Goal: Task Accomplishment & Management: Manage account settings

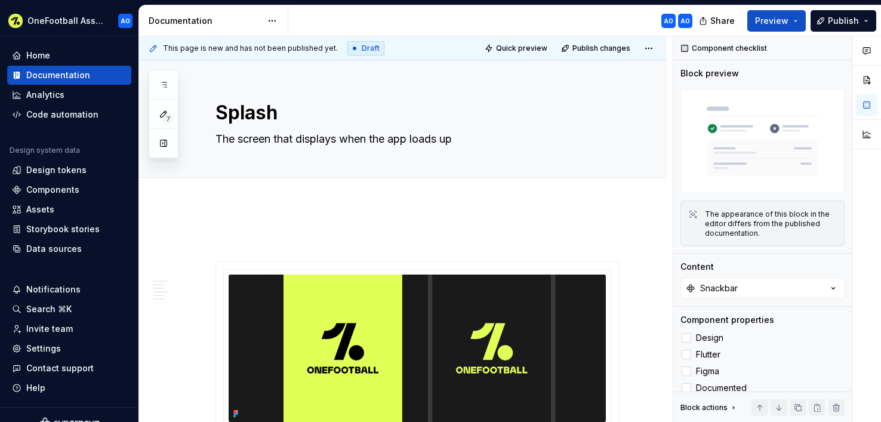
scroll to position [221, 0]
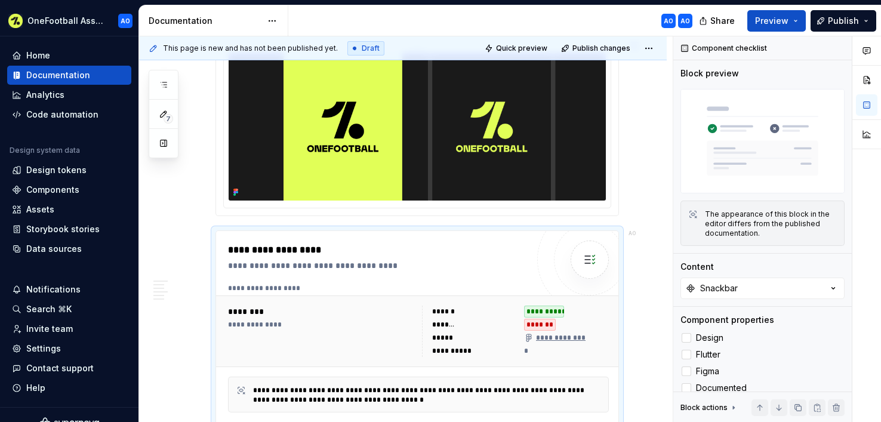
click at [480, 147] on img at bounding box center [417, 126] width 377 height 147
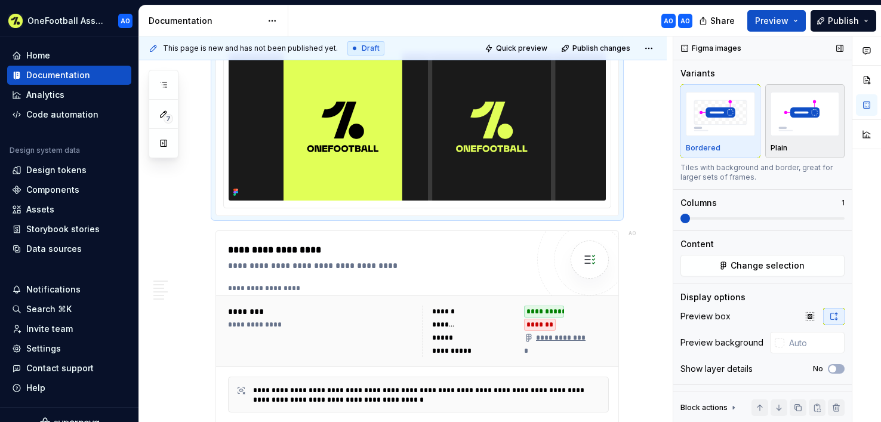
click at [807, 116] on img "button" at bounding box center [804, 114] width 69 height 44
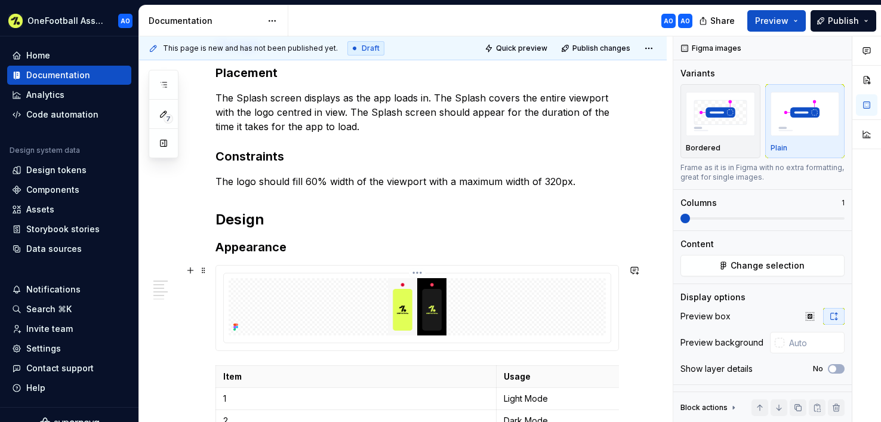
scroll to position [636, 0]
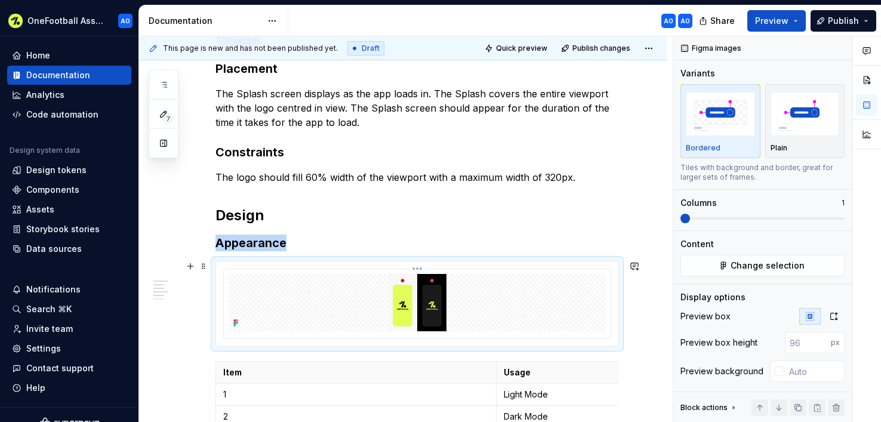
click at [517, 282] on img at bounding box center [417, 302] width 281 height 57
click at [803, 107] on img "button" at bounding box center [804, 114] width 69 height 44
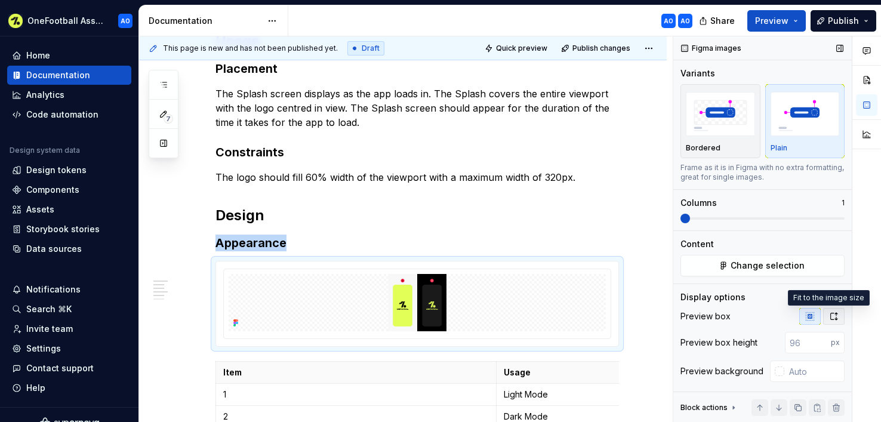
click at [832, 316] on button "button" at bounding box center [833, 316] width 21 height 17
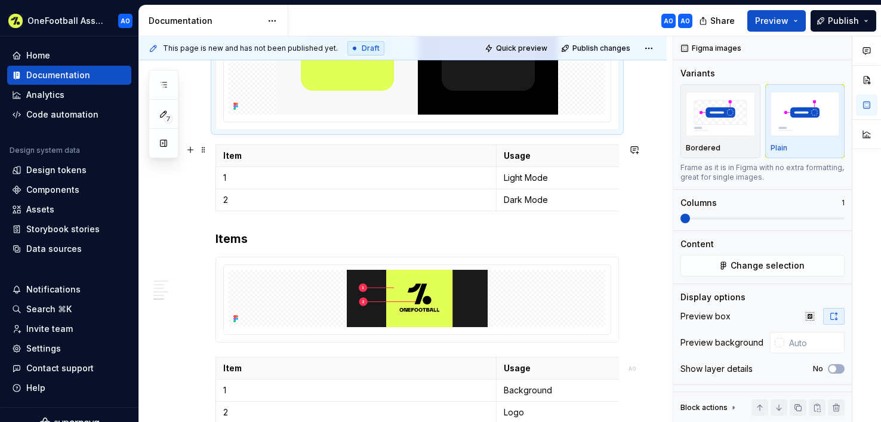
scroll to position [1084, 0]
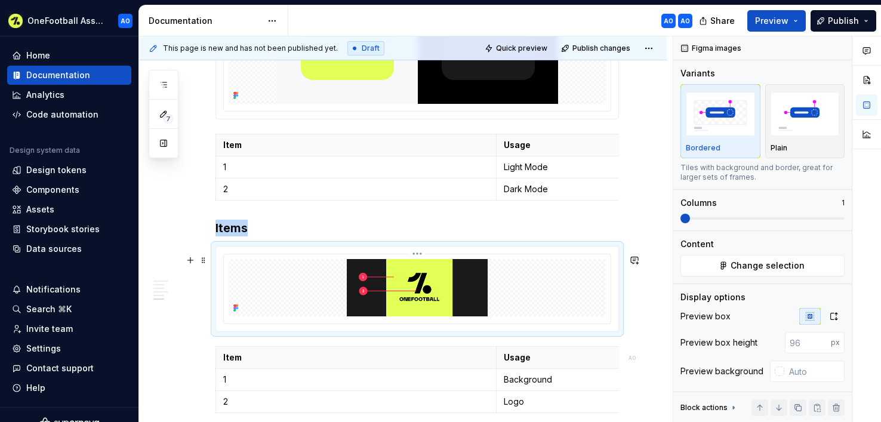
click at [517, 288] on img at bounding box center [417, 287] width 281 height 57
click at [830, 317] on icon "button" at bounding box center [833, 316] width 7 height 7
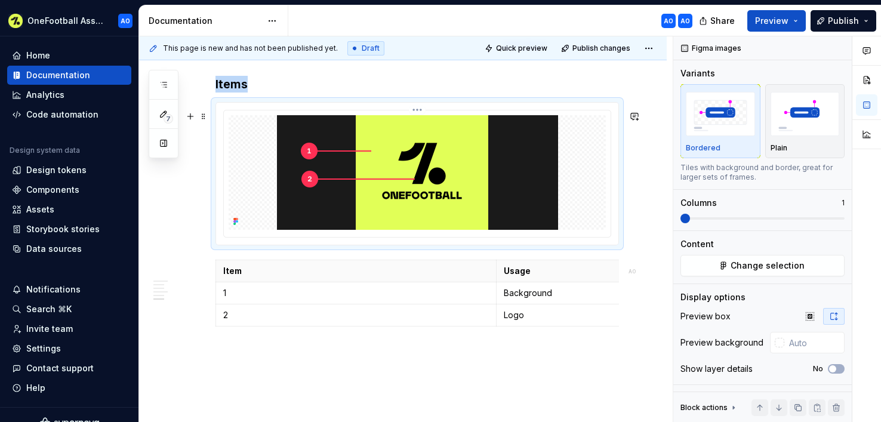
scroll to position [1273, 0]
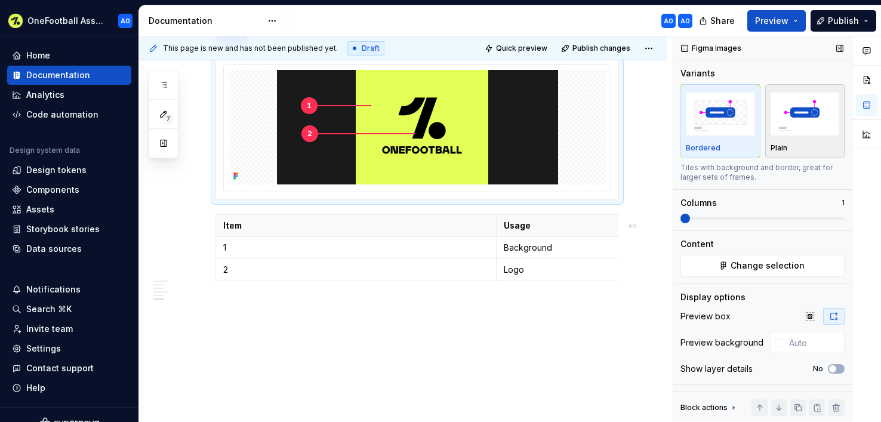
click at [770, 145] on p "Plain" at bounding box center [778, 148] width 17 height 10
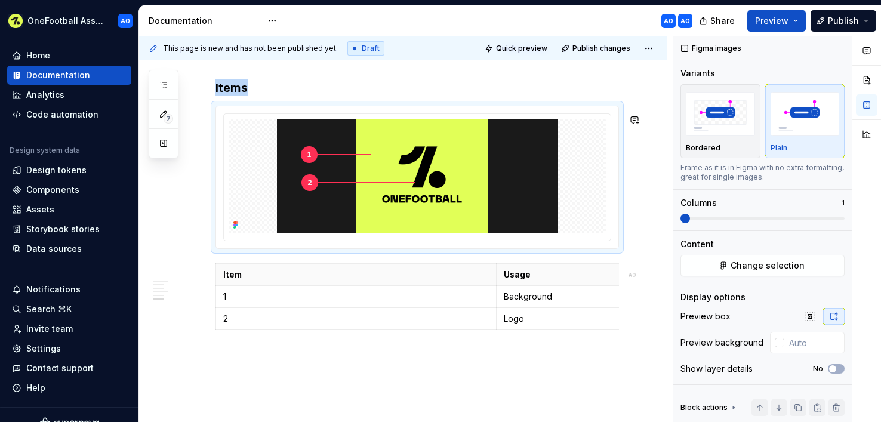
scroll to position [937, 0]
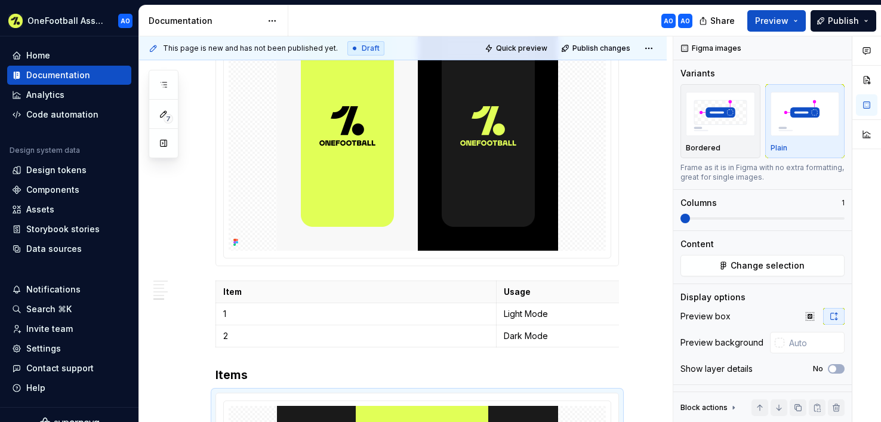
click at [543, 122] on img at bounding box center [417, 112] width 281 height 278
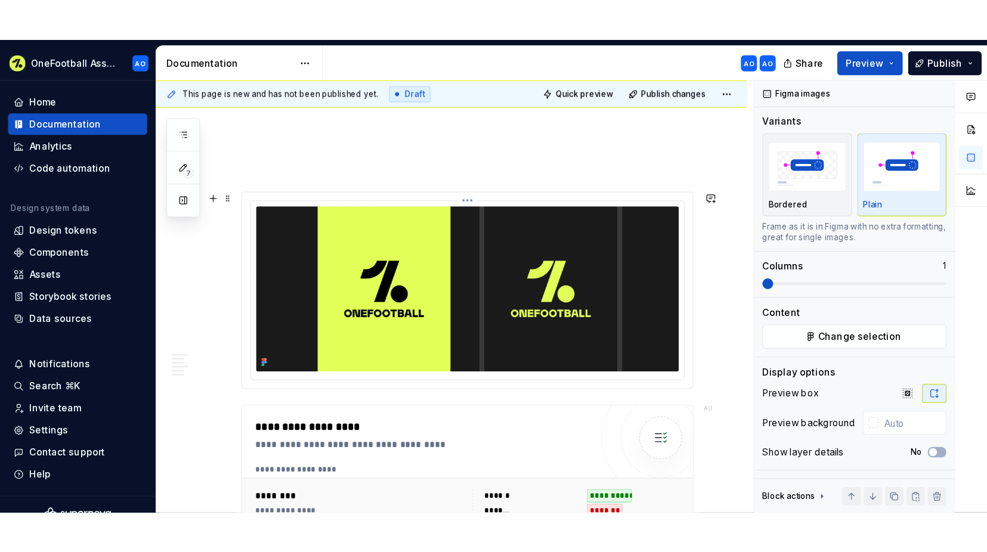
scroll to position [0, 0]
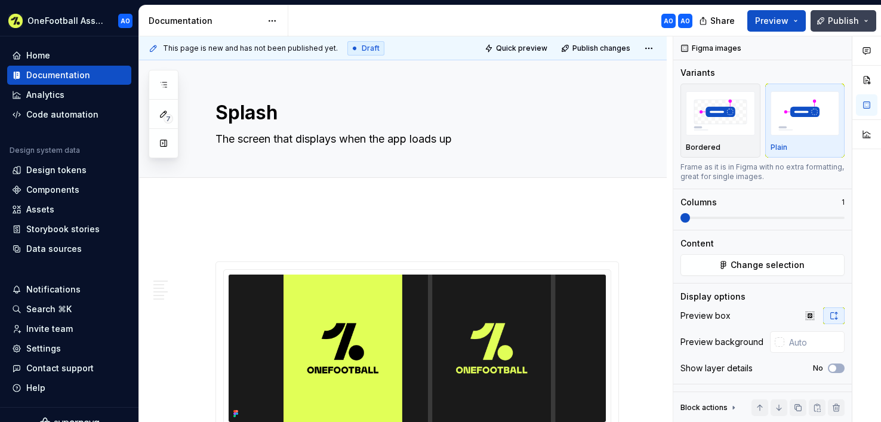
click at [840, 23] on span "Publish" at bounding box center [843, 21] width 31 height 12
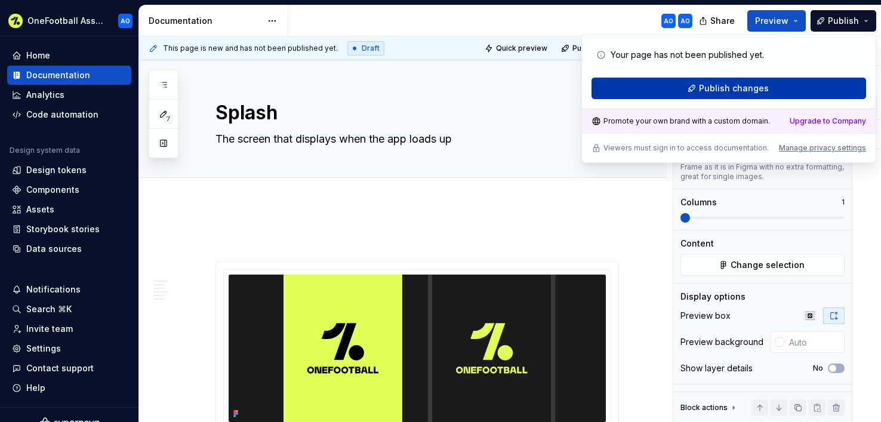
click at [757, 84] on span "Publish changes" at bounding box center [734, 88] width 70 height 12
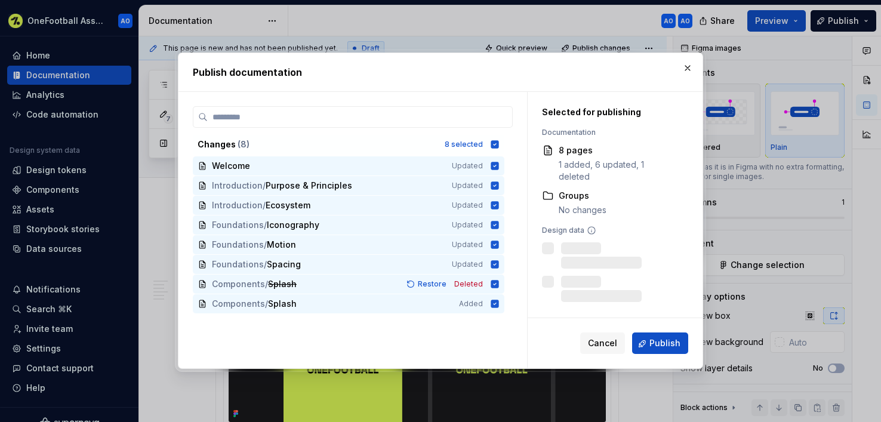
click at [665, 347] on span "Publish" at bounding box center [664, 344] width 31 height 12
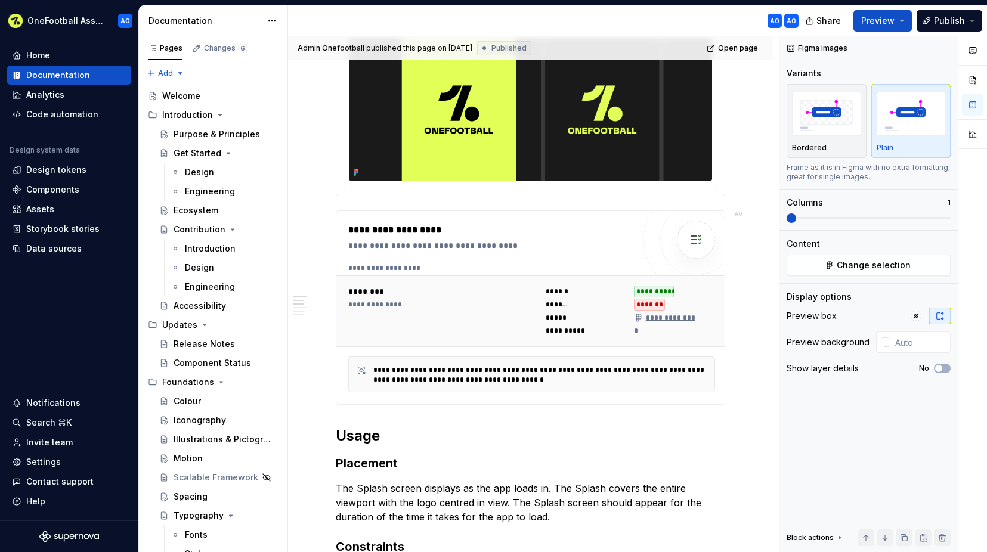
scroll to position [237, 0]
click at [626, 158] on img at bounding box center [530, 109] width 363 height 142
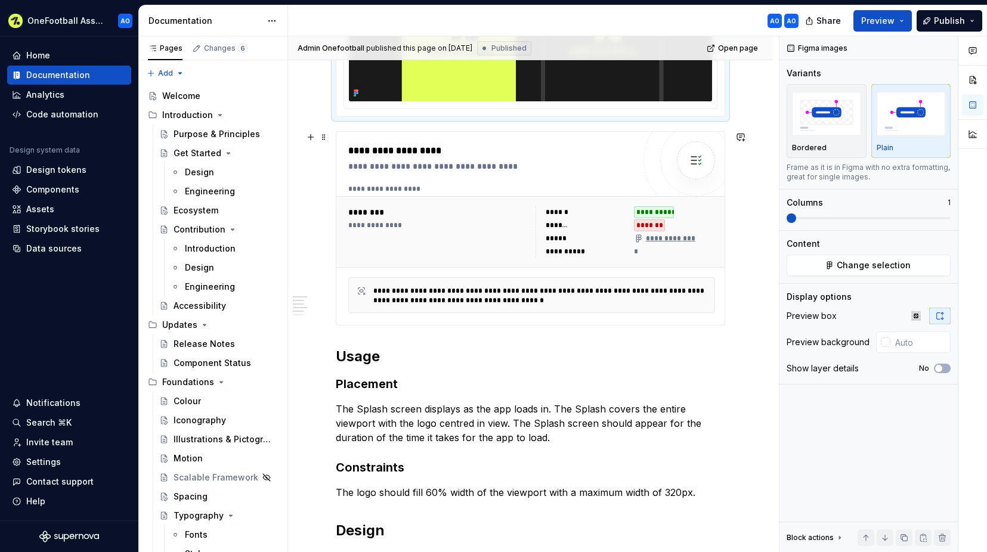
scroll to position [277, 0]
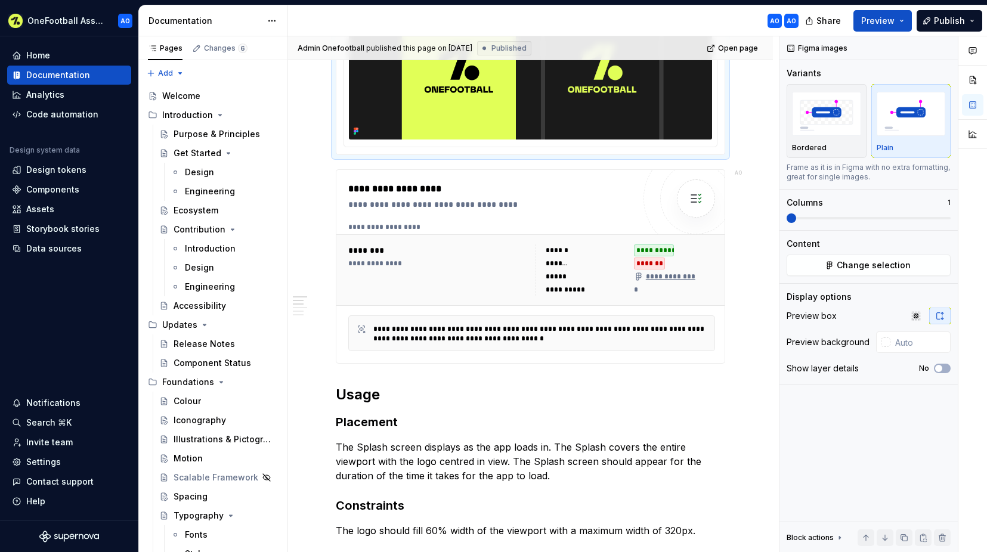
click at [524, 115] on img at bounding box center [530, 69] width 363 height 142
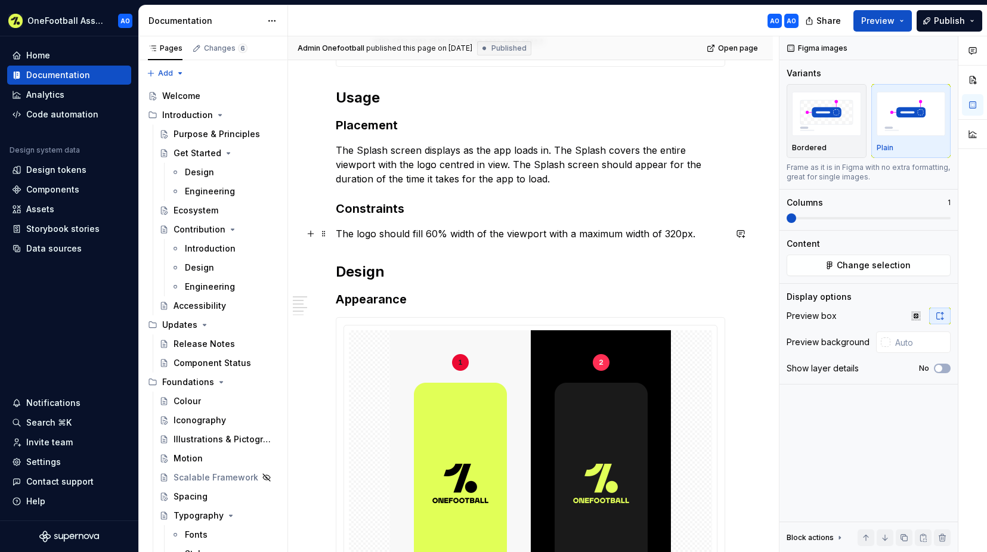
scroll to position [585, 0]
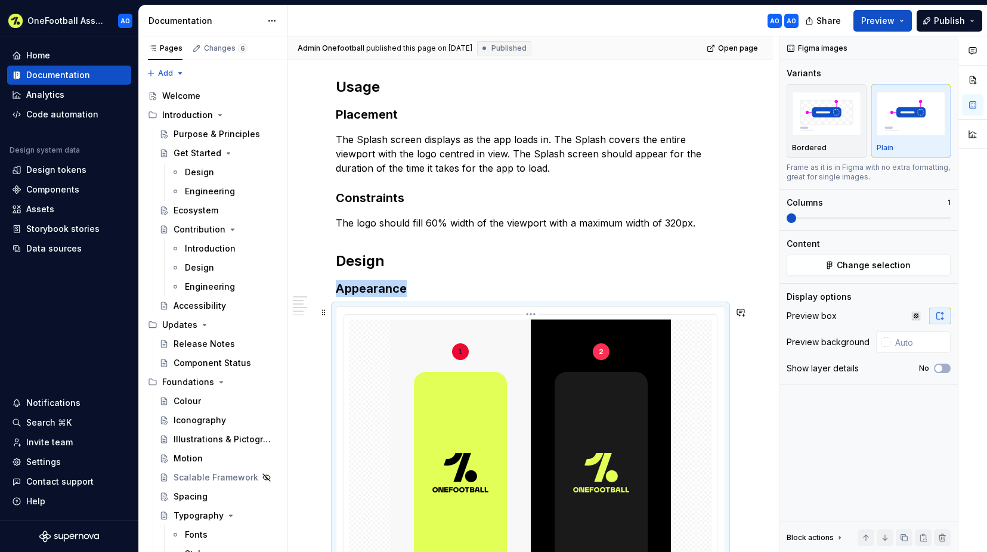
click at [552, 413] on img at bounding box center [530, 459] width 281 height 278
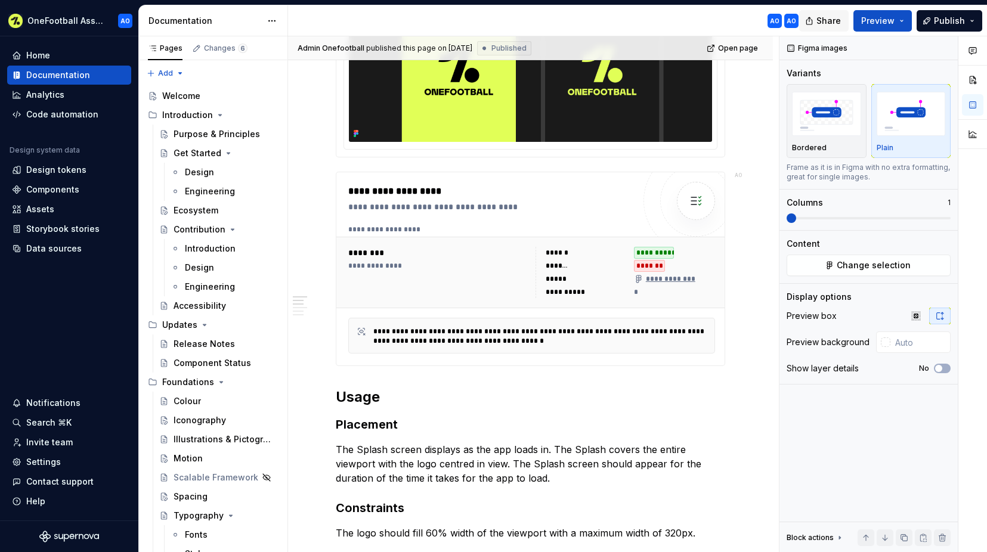
scroll to position [276, 0]
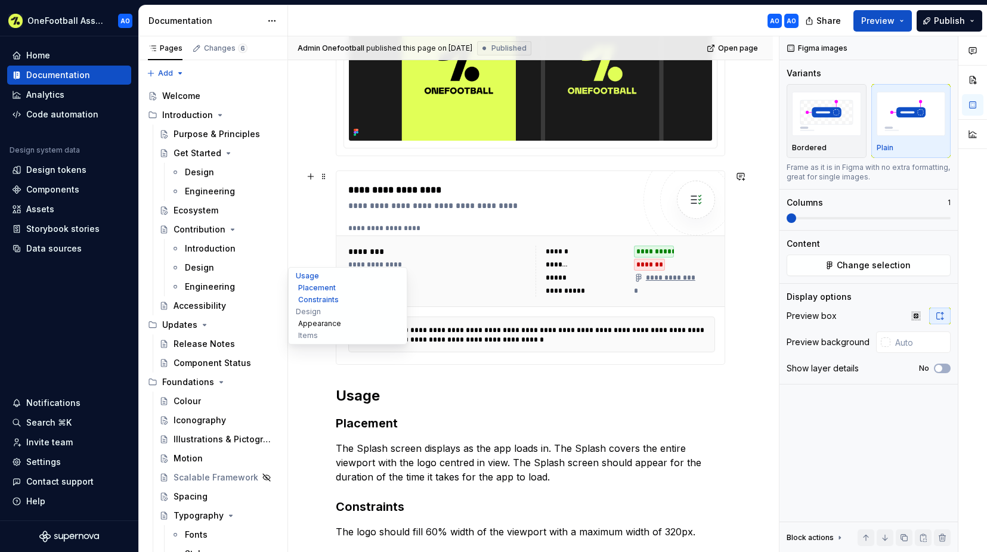
click at [308, 323] on button "Appearance" at bounding box center [347, 324] width 113 height 12
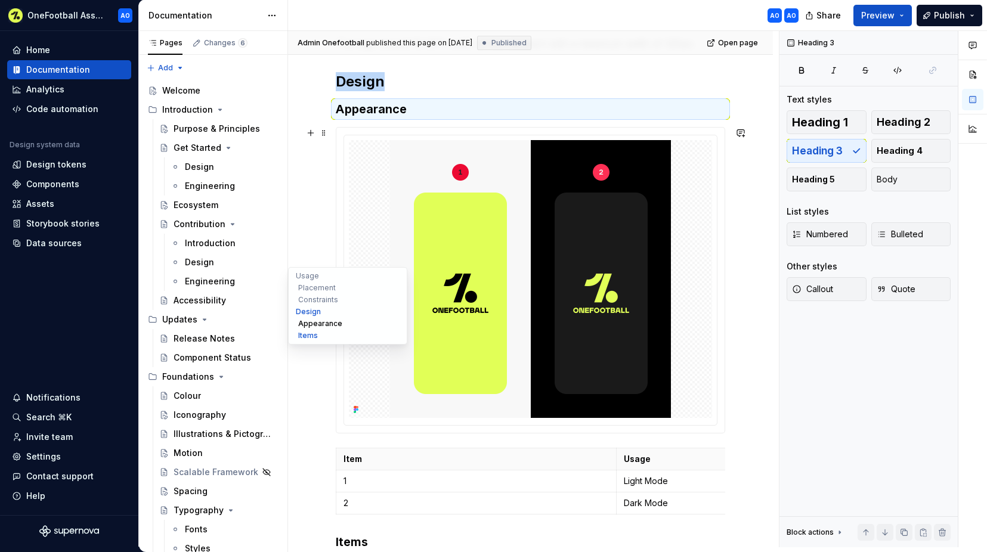
scroll to position [769, 0]
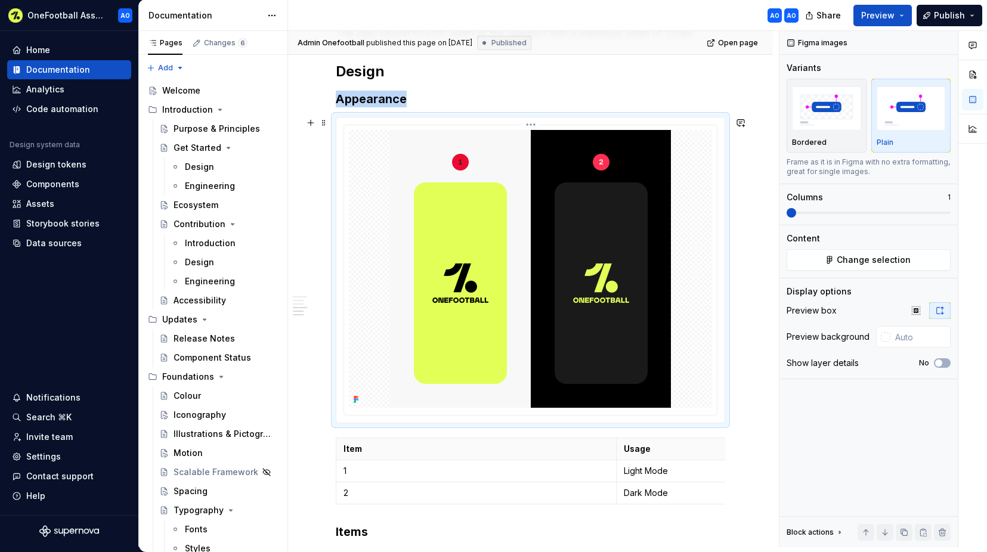
click at [450, 214] on img at bounding box center [530, 269] width 281 height 278
click at [850, 259] on span "Change selection" at bounding box center [874, 260] width 74 height 12
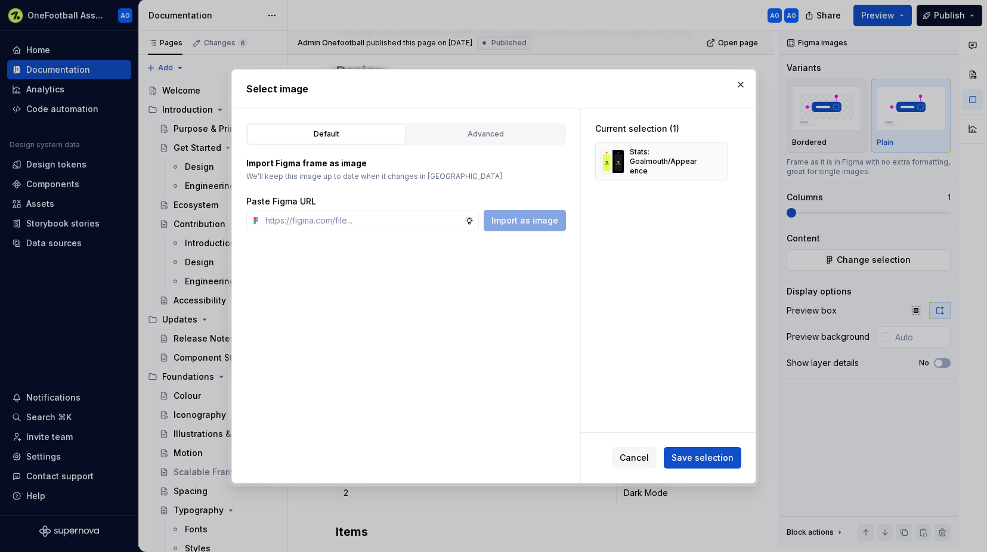
type textarea "*"
click at [456, 127] on button "Advanced" at bounding box center [486, 134] width 158 height 20
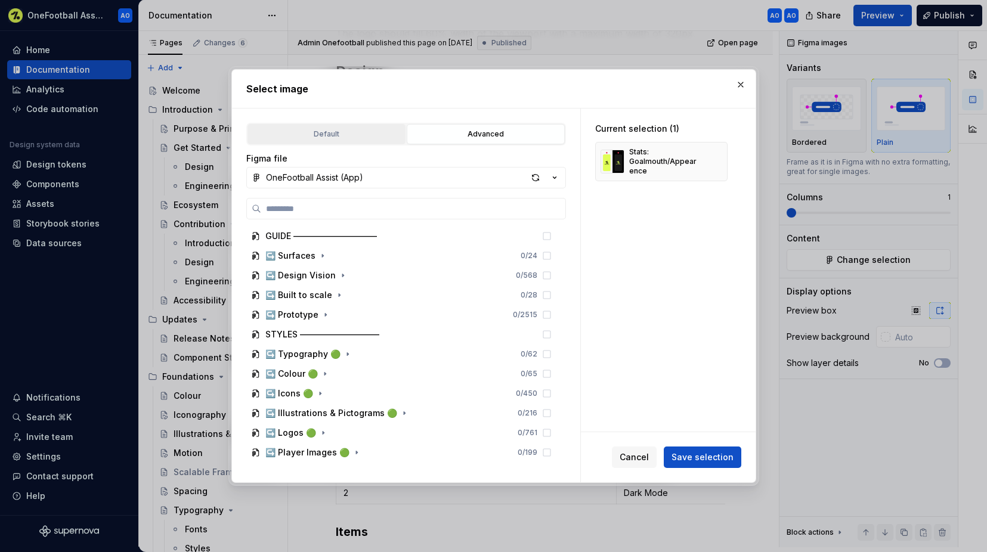
click at [333, 137] on div "Default" at bounding box center [327, 134] width 150 height 12
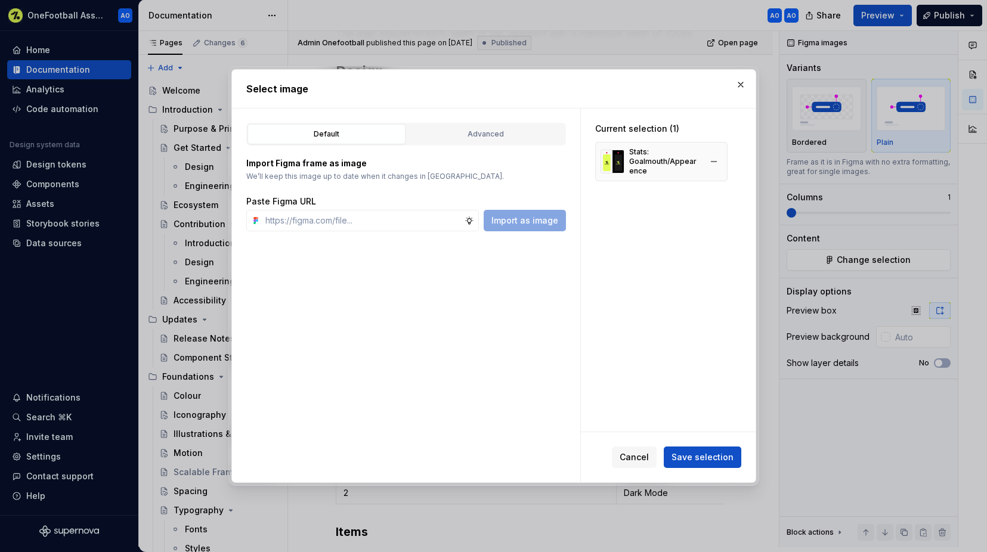
click at [663, 172] on div "Stats: Goalmouth/Appearence" at bounding box center [664, 161] width 71 height 29
click at [713, 160] on button "button" at bounding box center [714, 161] width 17 height 17
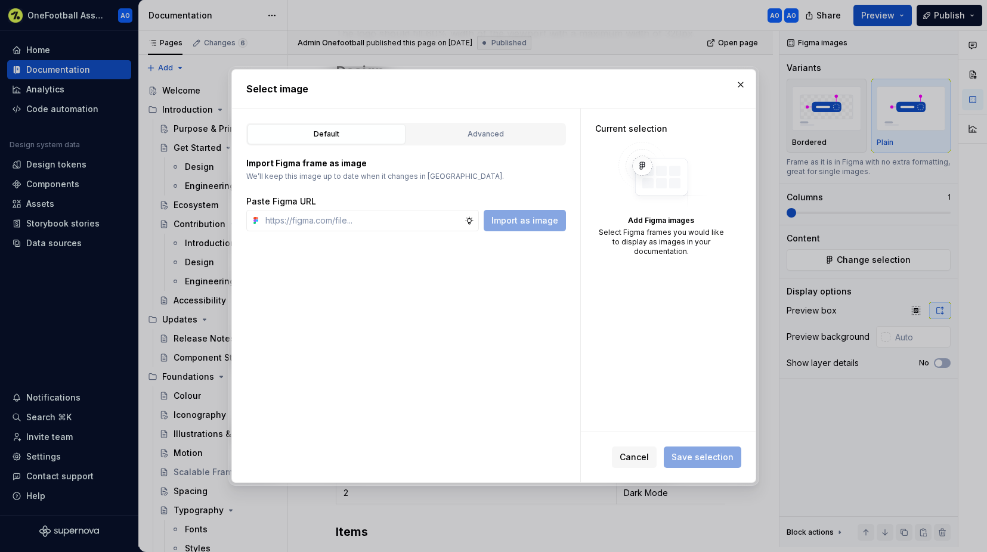
click at [635, 175] on img at bounding box center [661, 175] width 95 height 67
click at [376, 217] on input "text" at bounding box center [363, 220] width 204 height 21
paste input "[URL][DOMAIN_NAME]"
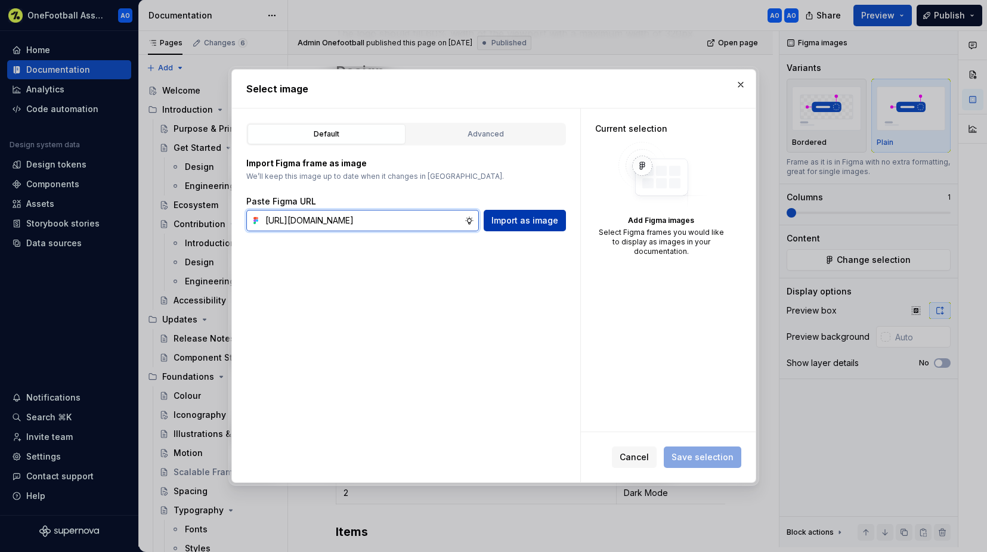
type input "[URL][DOMAIN_NAME]"
click at [521, 222] on span "Import as image" at bounding box center [525, 221] width 67 height 12
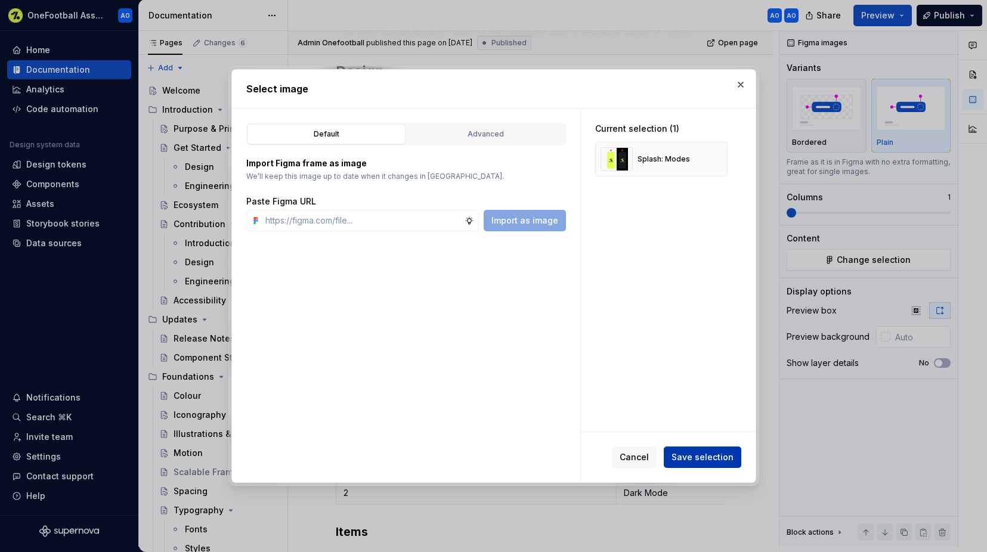
click at [713, 421] on span "Save selection" at bounding box center [703, 458] width 62 height 12
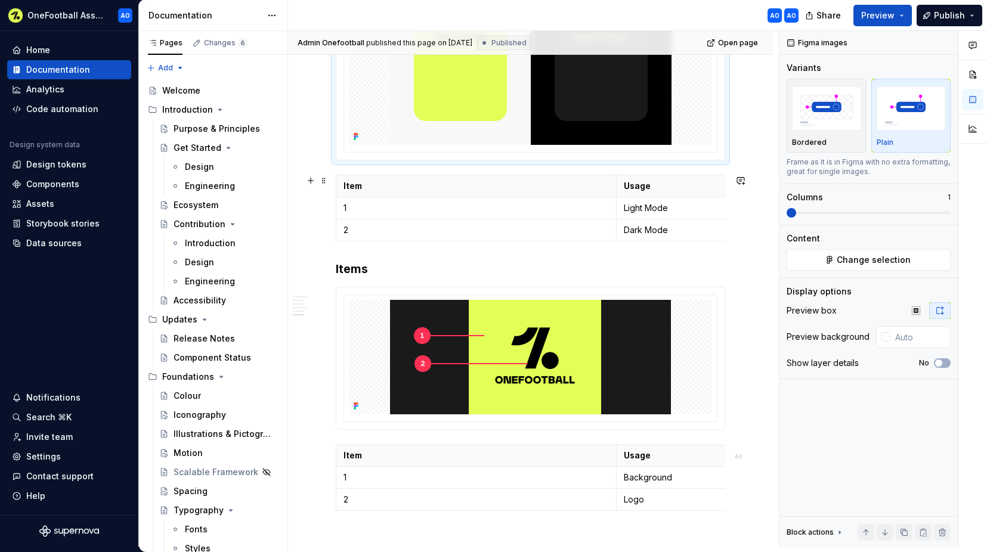
scroll to position [810, 0]
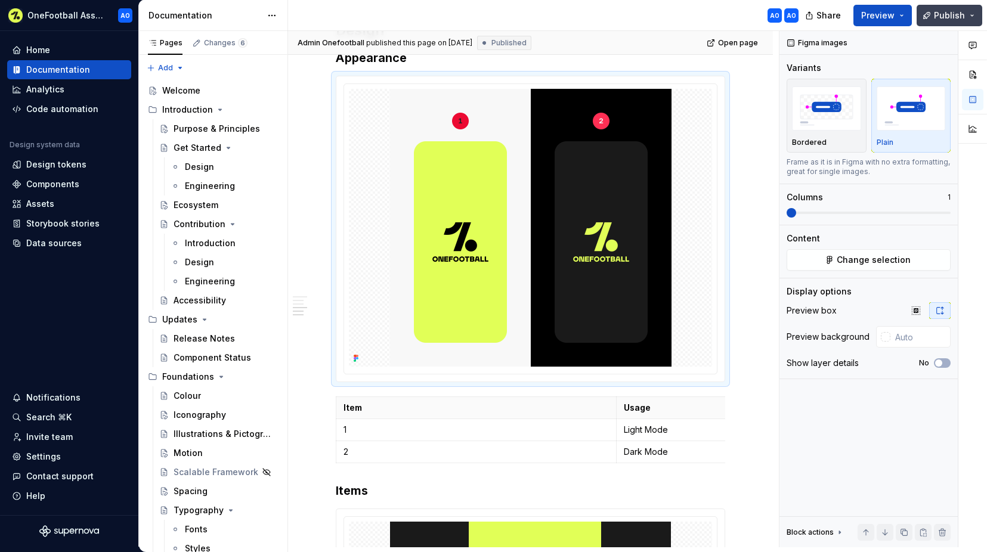
click at [880, 10] on span "Publish" at bounding box center [949, 16] width 31 height 12
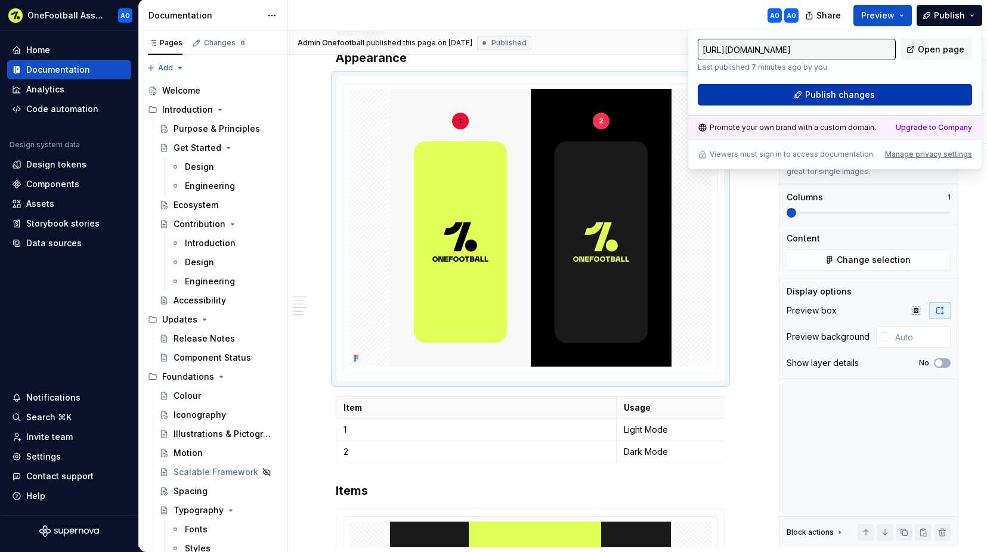
click at [874, 92] on button "Publish changes" at bounding box center [835, 94] width 274 height 21
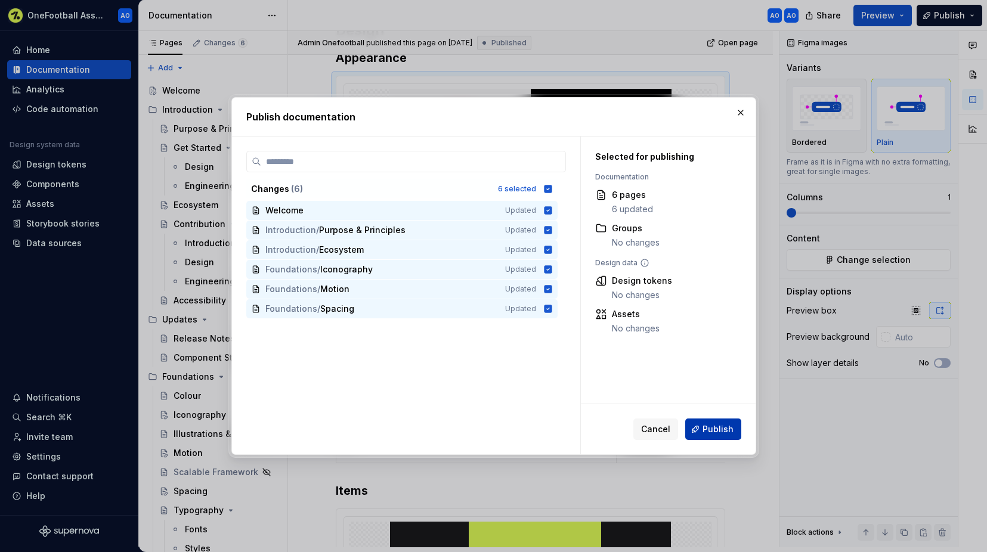
click at [708, 421] on span "Publish" at bounding box center [718, 430] width 31 height 12
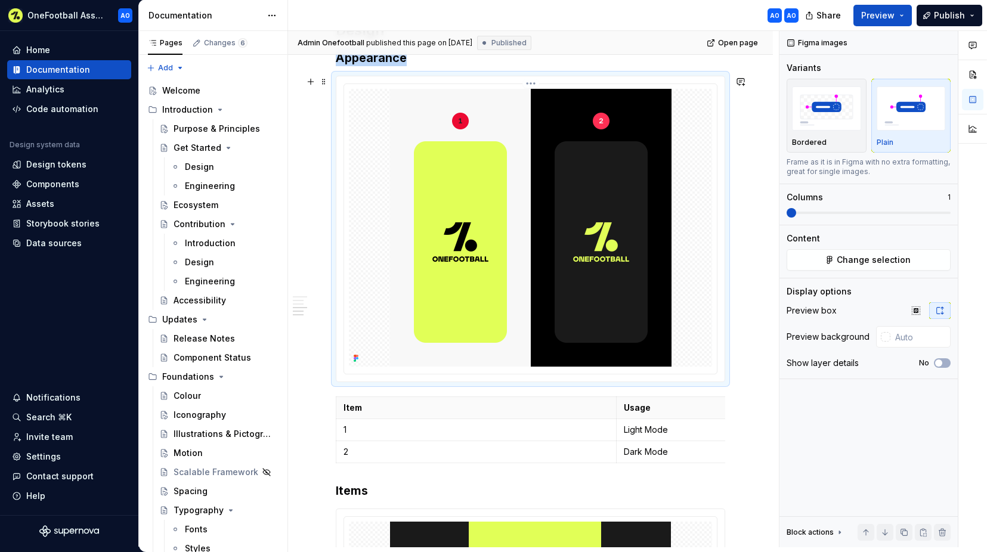
click at [538, 216] on img at bounding box center [531, 228] width 282 height 278
click at [649, 337] on img at bounding box center [531, 228] width 282 height 278
click at [358, 110] on div at bounding box center [530, 228] width 363 height 278
click at [526, 82] on div at bounding box center [530, 228] width 388 height 305
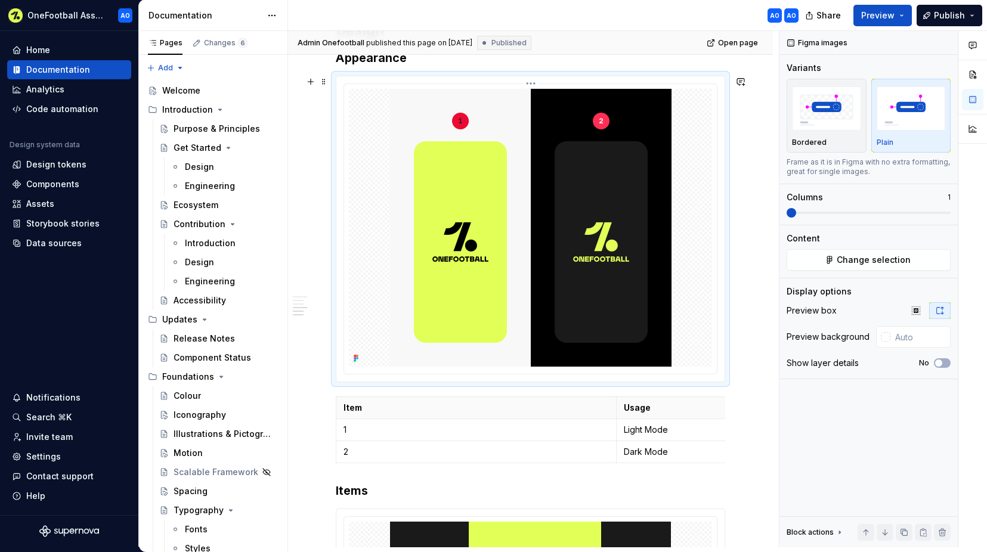
click at [534, 84] on html "OneFootball Assist AO Home Documentation Analytics Code automation Design syste…" at bounding box center [493, 276] width 987 height 552
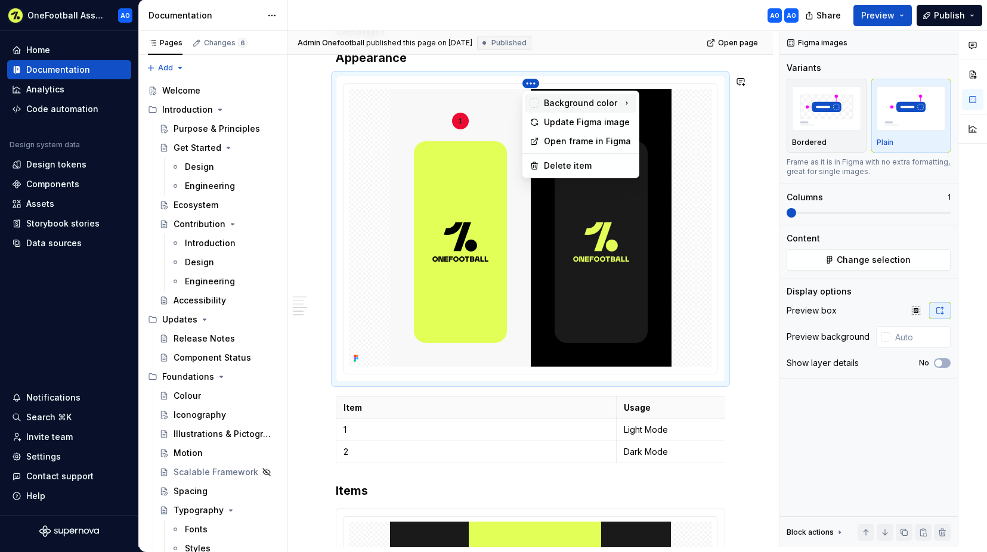
click at [615, 101] on div "Background color" at bounding box center [581, 103] width 112 height 19
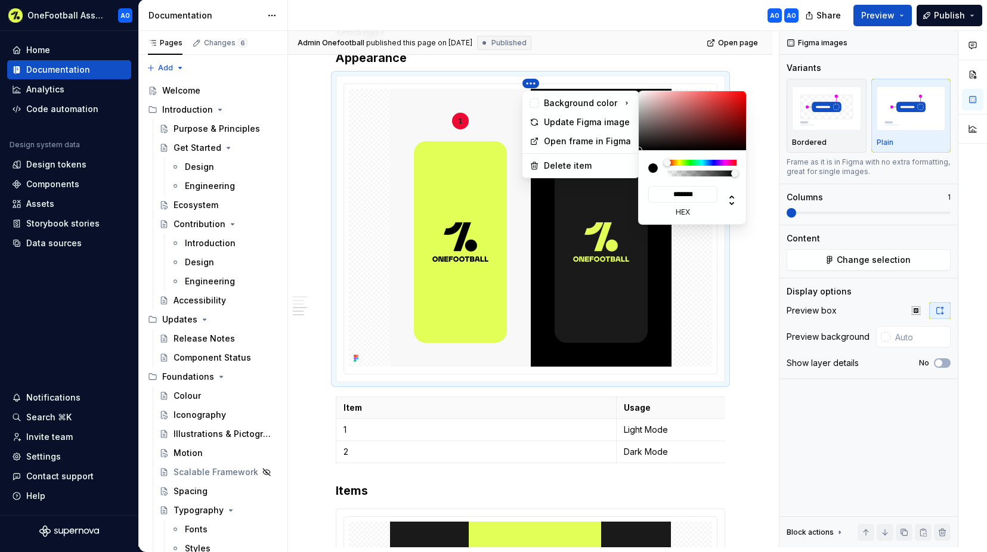
click at [754, 305] on html "OneFootball Assist AO Home Documentation Analytics Code automation Design syste…" at bounding box center [493, 276] width 987 height 552
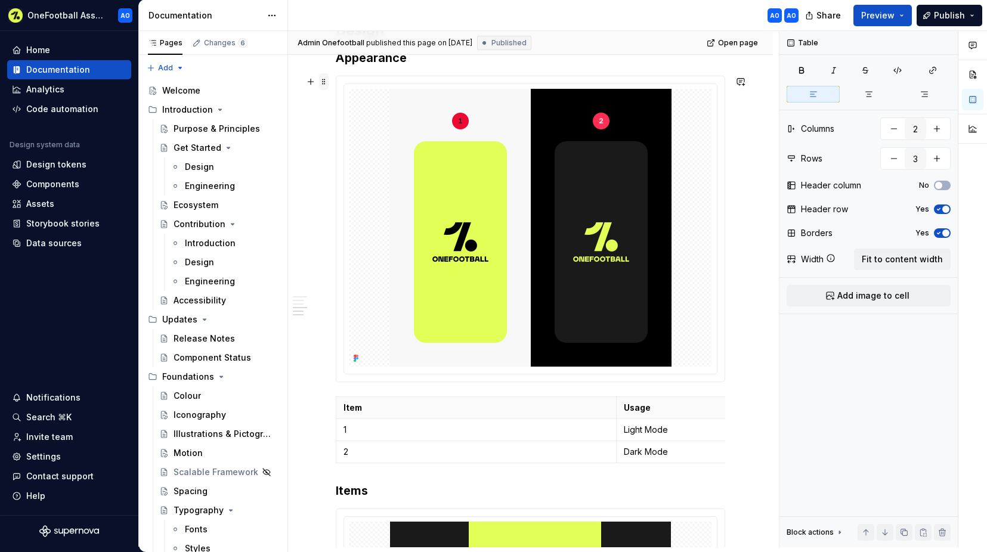
click at [326, 84] on span at bounding box center [324, 81] width 10 height 17
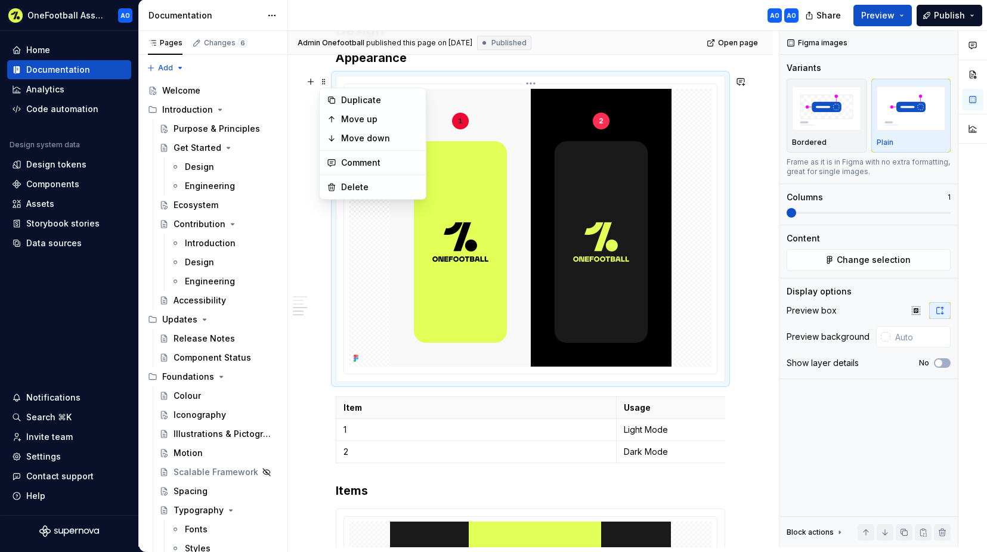
click at [662, 233] on img at bounding box center [531, 228] width 282 height 278
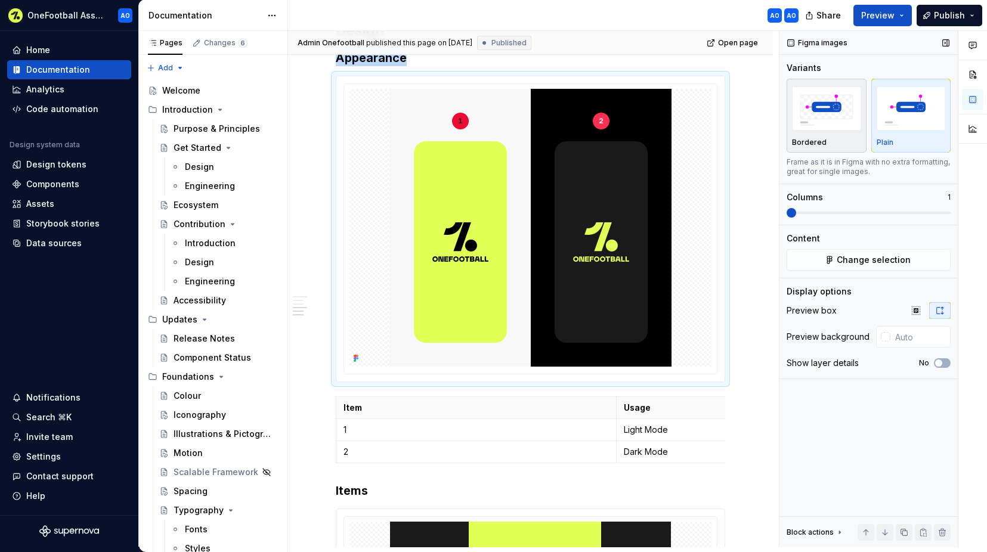
click at [836, 126] on img "button" at bounding box center [826, 109] width 69 height 44
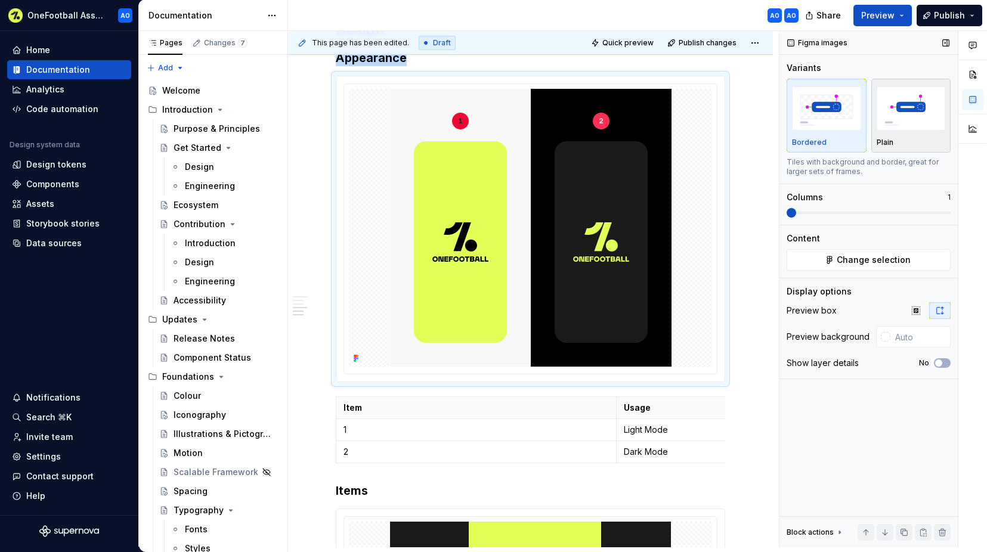
click at [880, 126] on img "button" at bounding box center [911, 109] width 69 height 44
click at [823, 126] on img "button" at bounding box center [826, 109] width 69 height 44
click at [880, 126] on img "button" at bounding box center [911, 109] width 69 height 44
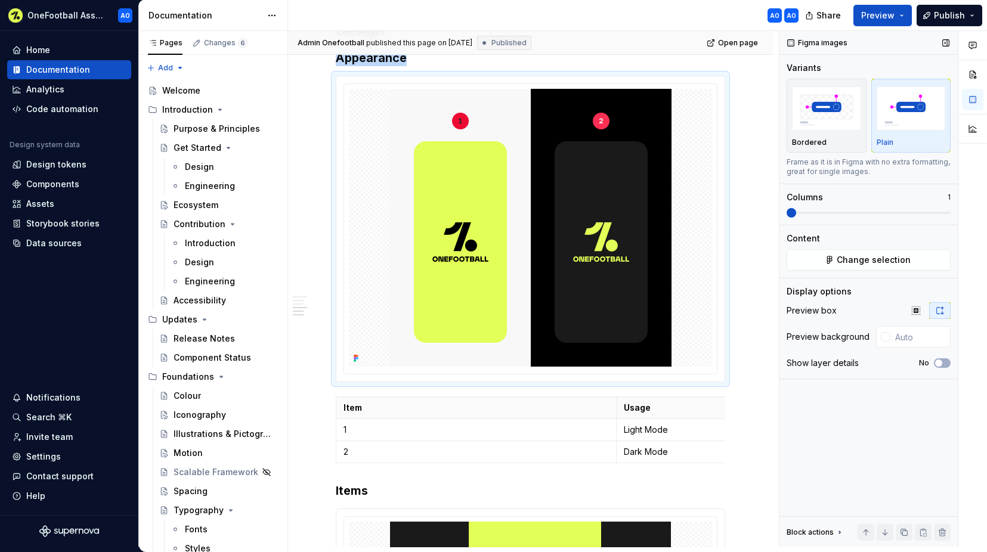
click at [787, 208] on span at bounding box center [792, 213] width 10 height 10
click at [880, 366] on span "button" at bounding box center [939, 363] width 7 height 7
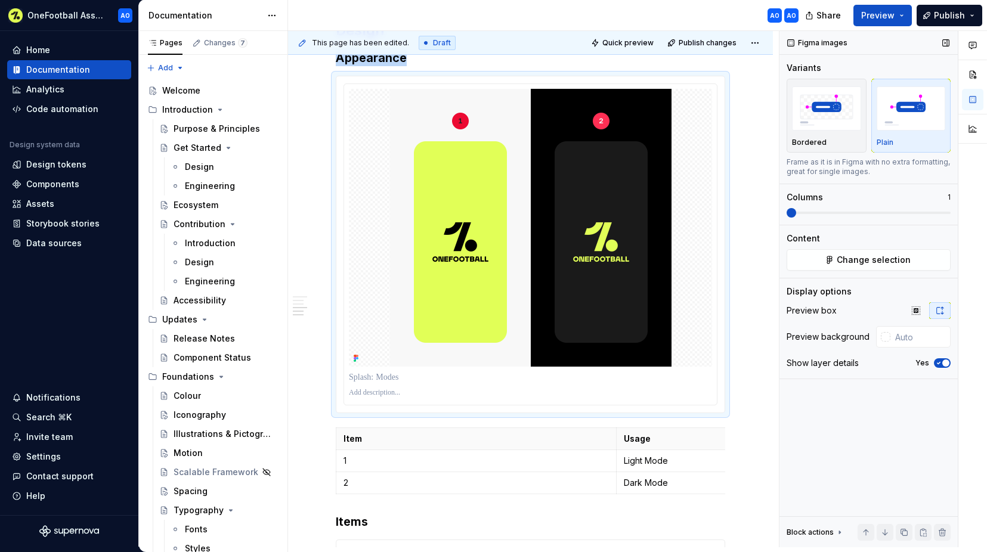
click at [880, 364] on icon "button" at bounding box center [939, 363] width 10 height 7
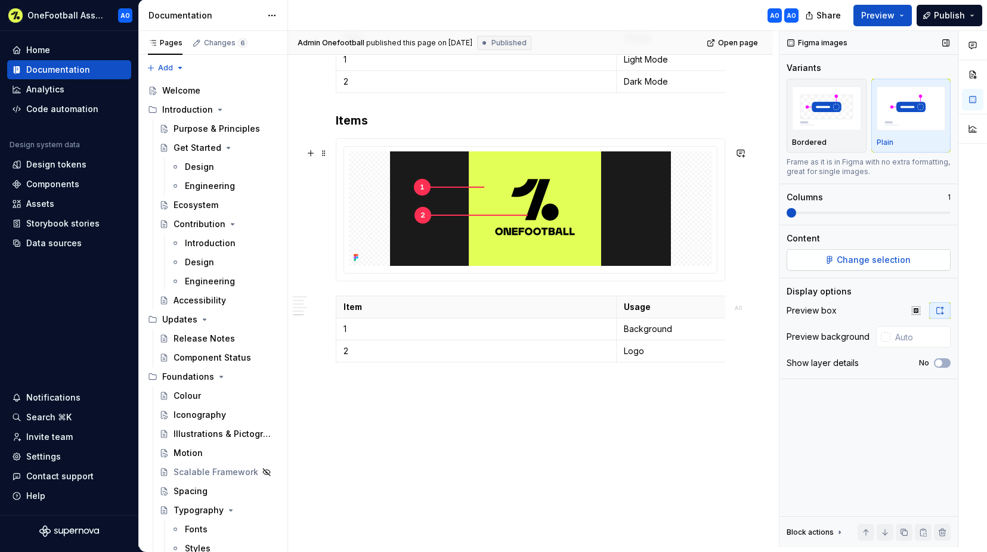
scroll to position [1198, 0]
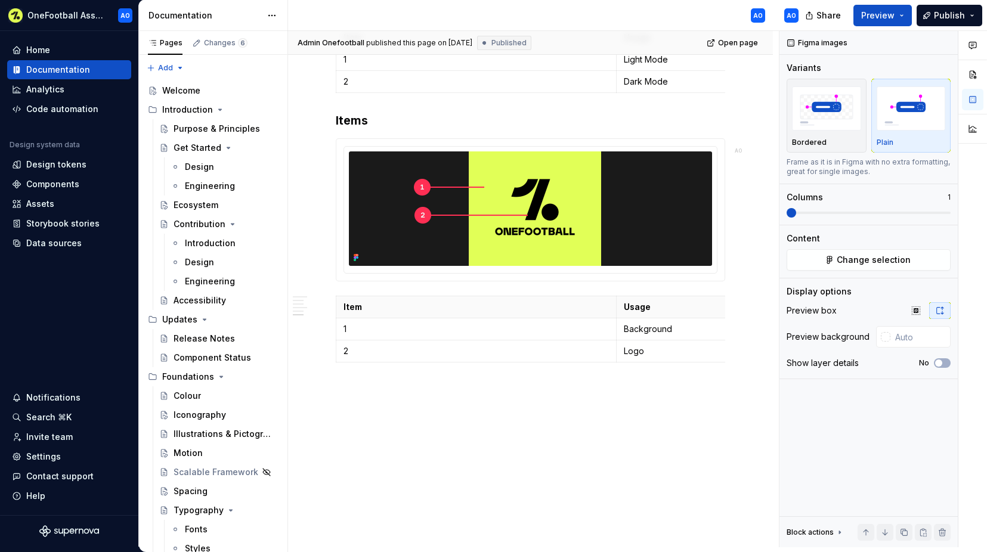
type textarea "*"
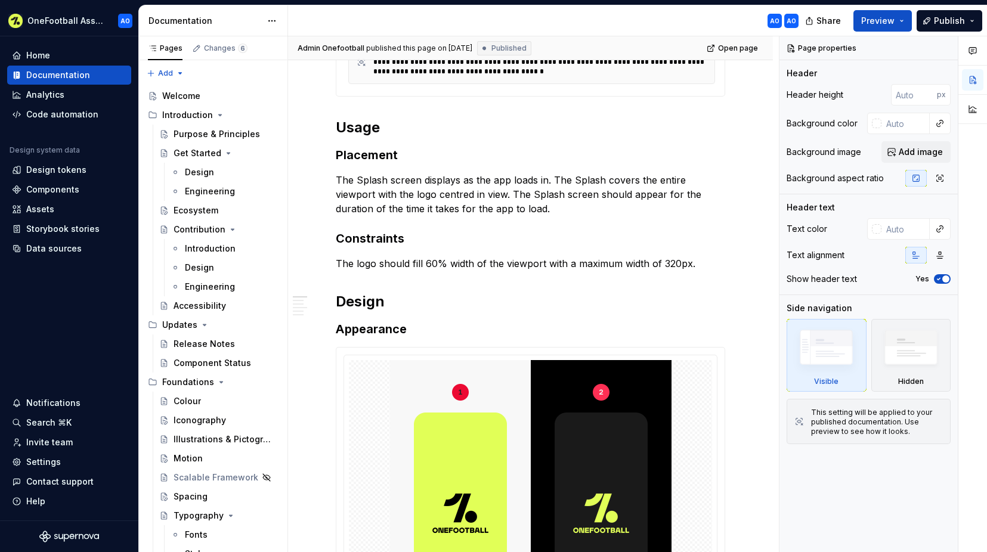
scroll to position [558, 0]
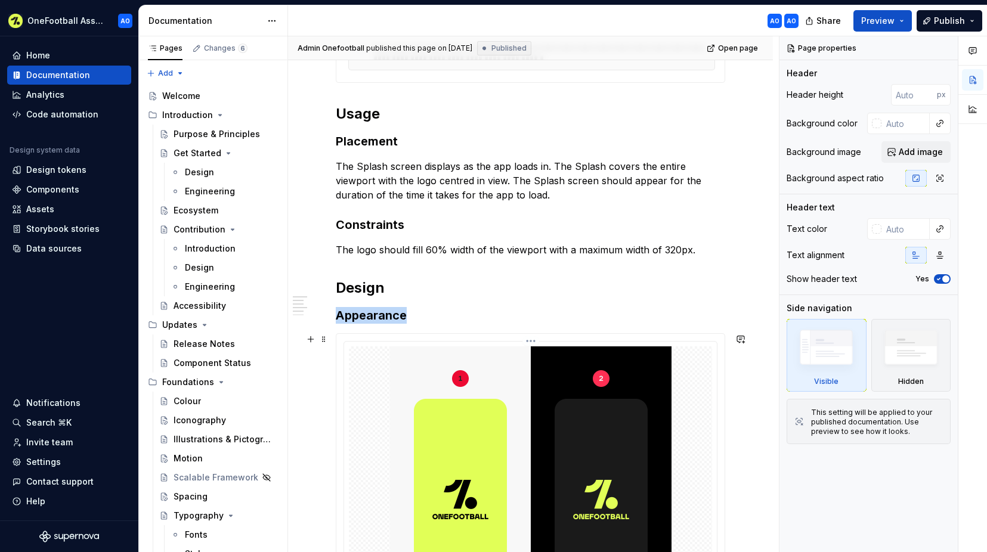
click at [526, 381] on img at bounding box center [531, 486] width 282 height 278
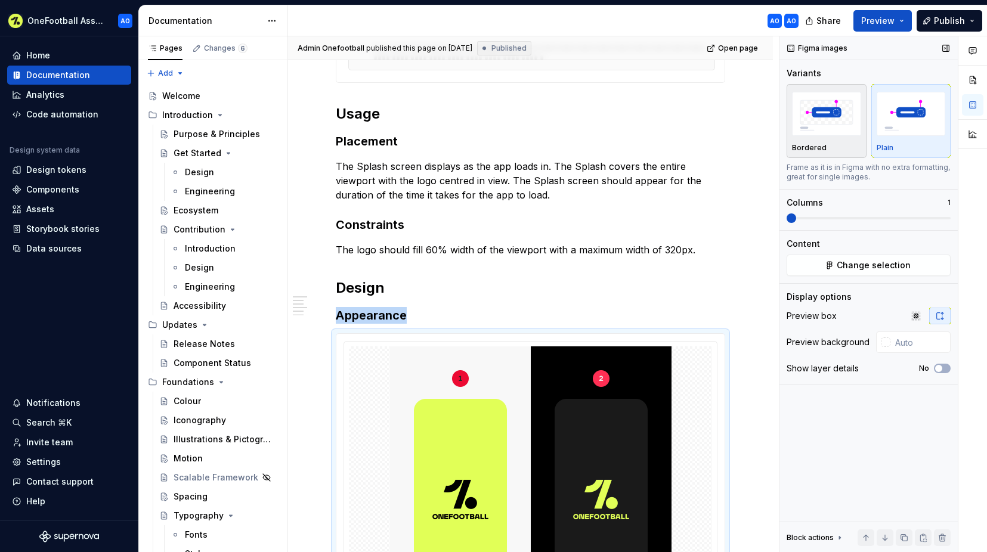
click at [829, 106] on img "button" at bounding box center [826, 114] width 69 height 44
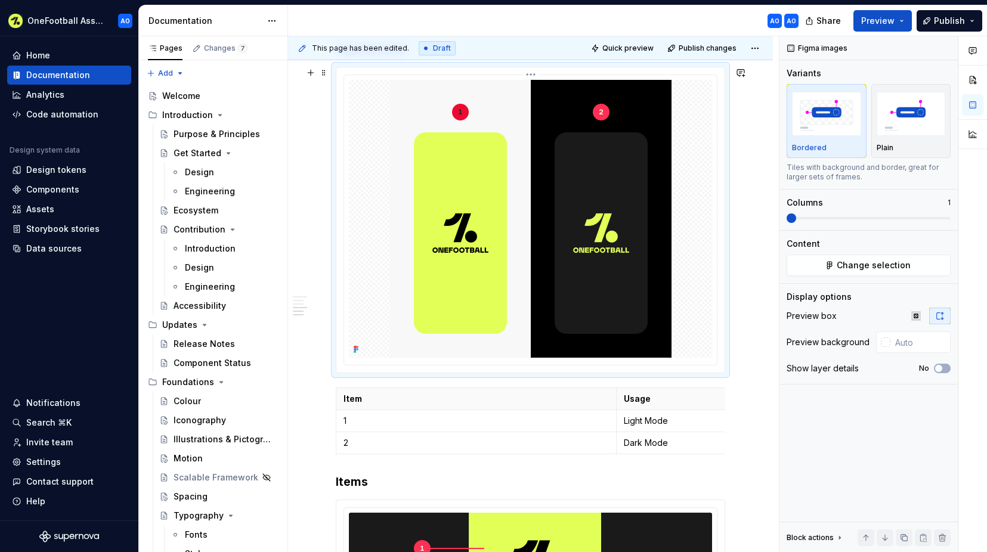
scroll to position [854, 0]
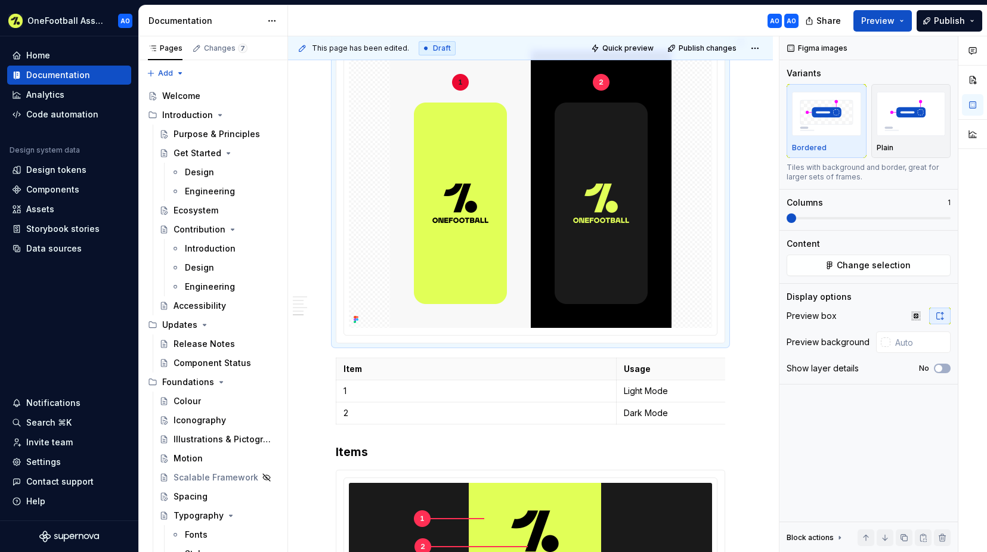
click at [363, 228] on div at bounding box center [530, 189] width 363 height 278
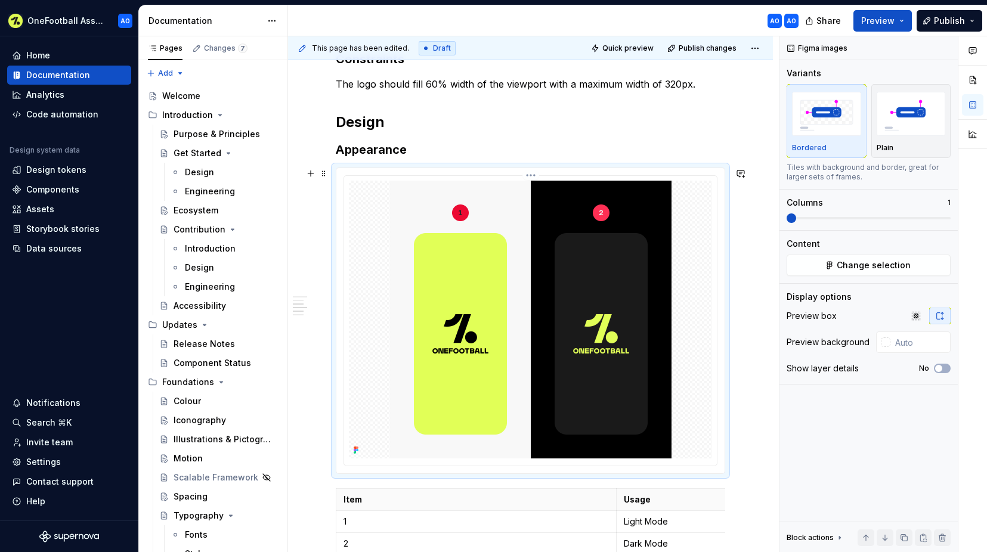
scroll to position [652, 0]
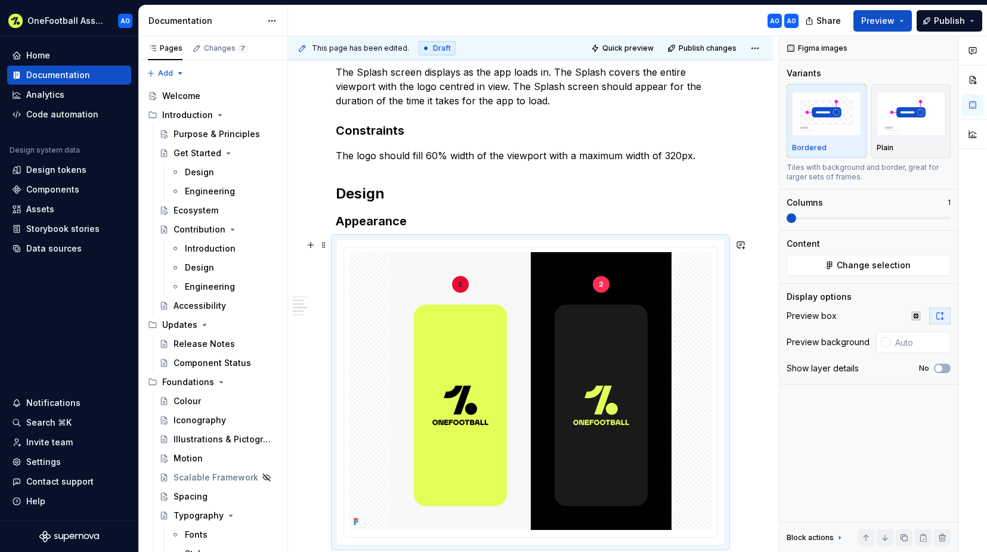
click at [525, 244] on div at bounding box center [530, 392] width 388 height 305
click at [532, 248] on html "OneFootball Assist AO Home Documentation Analytics Code automation Design syste…" at bounding box center [493, 276] width 987 height 552
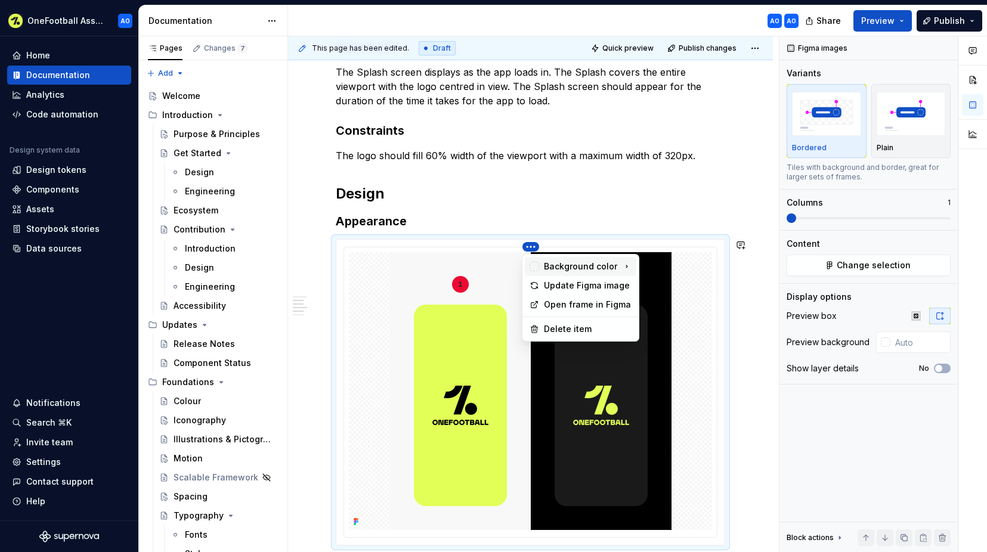
click at [558, 260] on div "Background color" at bounding box center [581, 266] width 112 height 19
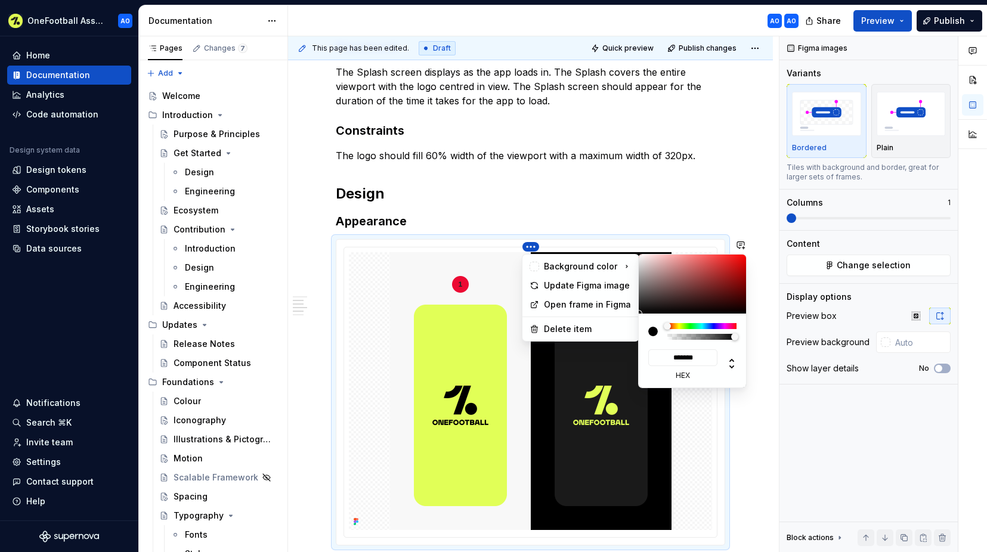
click at [692, 357] on html "OneFootball Assist AO Home Documentation Analytics Code automation Design syste…" at bounding box center [493, 276] width 987 height 552
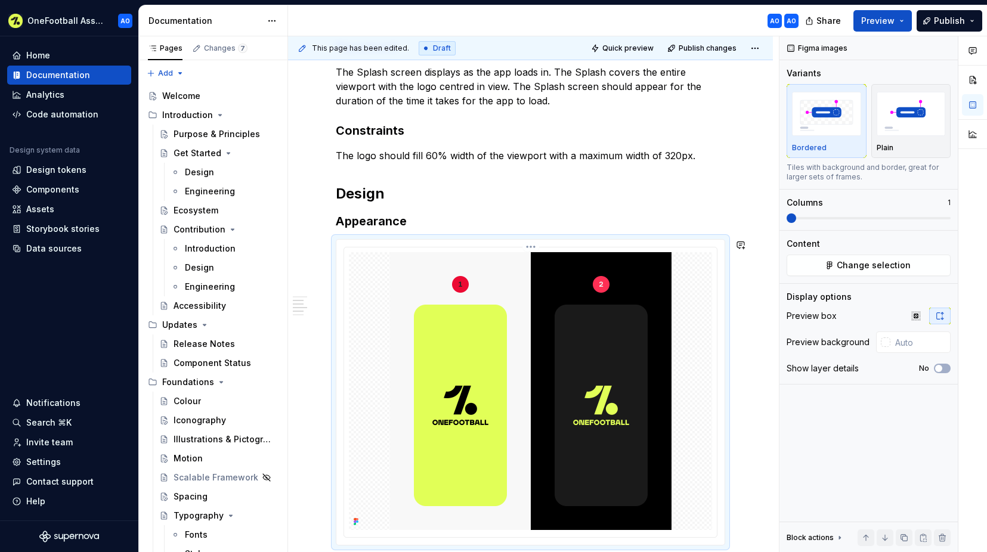
click at [693, 357] on div at bounding box center [530, 391] width 363 height 278
click at [531, 248] on html "OneFootball Assist AO Home Documentation Analytics Code automation Design syste…" at bounding box center [493, 276] width 987 height 552
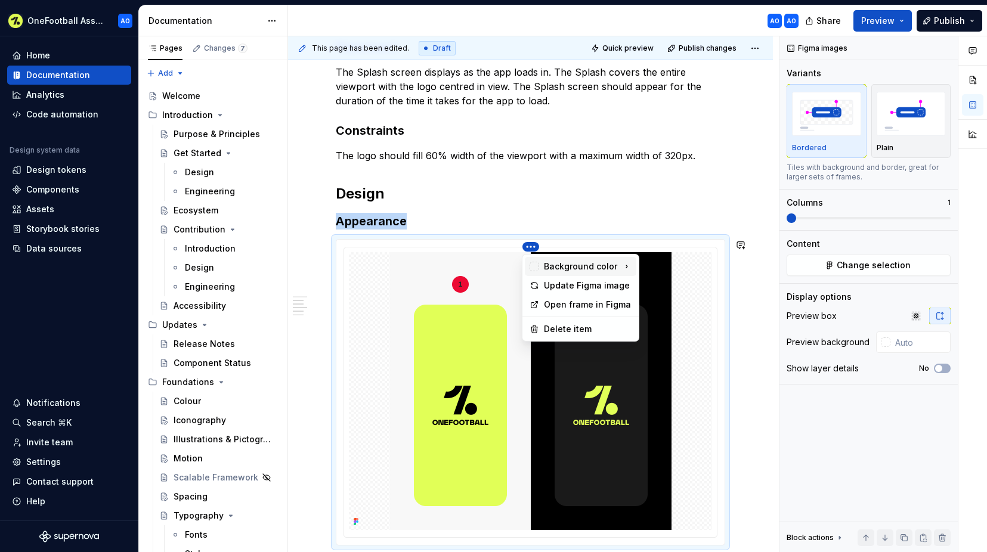
click at [577, 267] on div "Background color" at bounding box center [580, 267] width 73 height 12
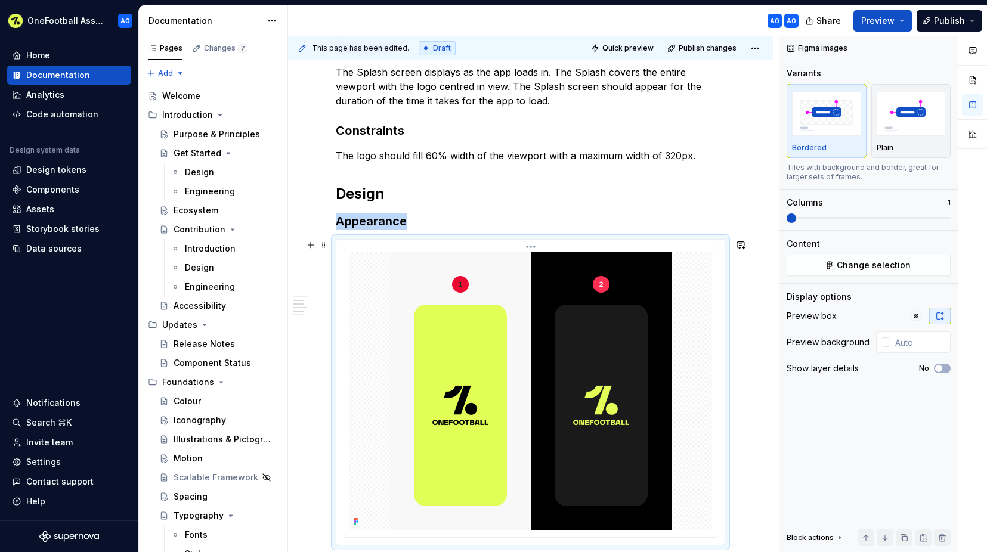
click at [675, 358] on html "OneFootball Assist AO Home Documentation Analytics Code automation Design syste…" at bounding box center [493, 276] width 987 height 552
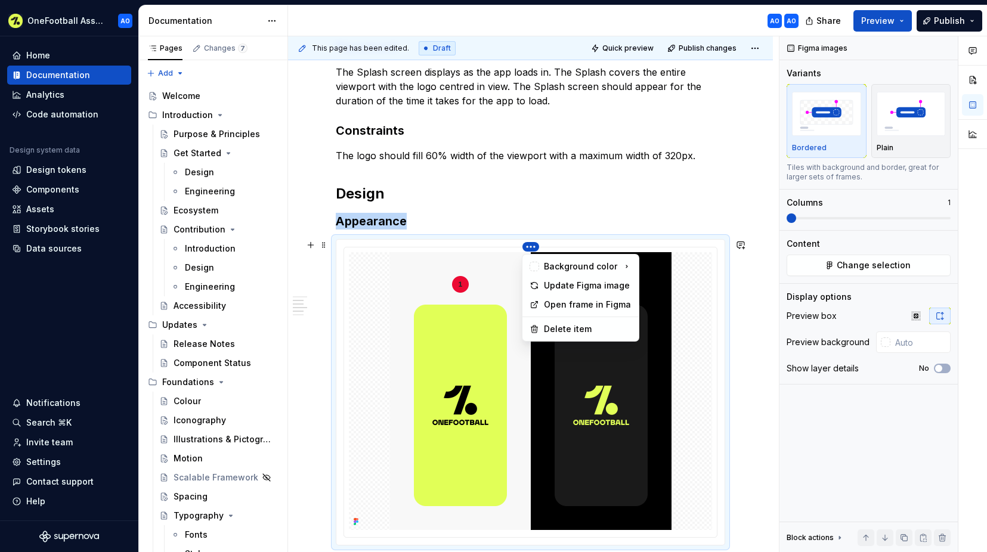
click at [530, 247] on html "OneFootball Assist AO Home Documentation Analytics Code automation Design syste…" at bounding box center [493, 276] width 987 height 552
click at [573, 257] on div "Background color" at bounding box center [581, 266] width 112 height 19
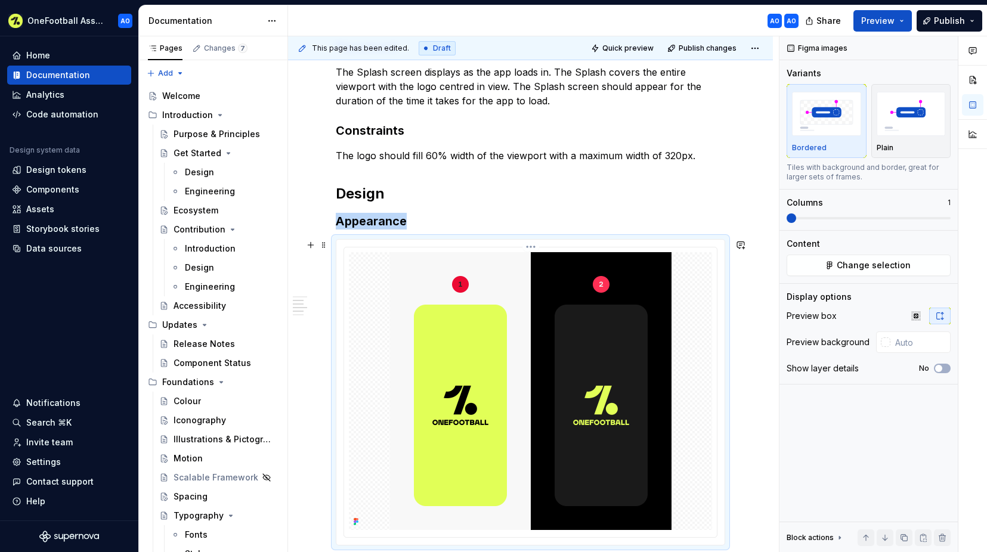
click at [530, 246] on html "OneFootball Assist AO Home Documentation Analytics Code automation Design syste…" at bounding box center [493, 276] width 987 height 552
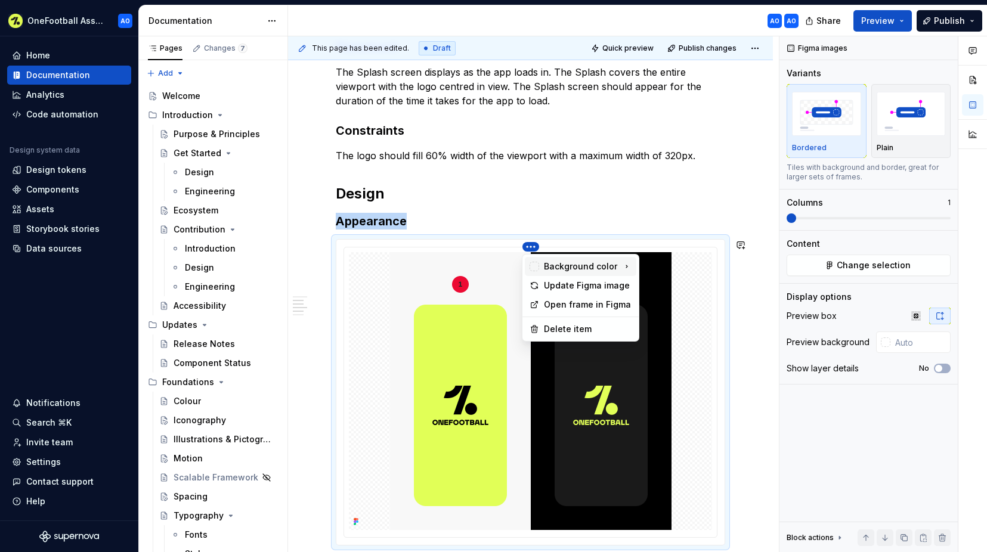
click at [588, 262] on div "Background color" at bounding box center [580, 267] width 73 height 12
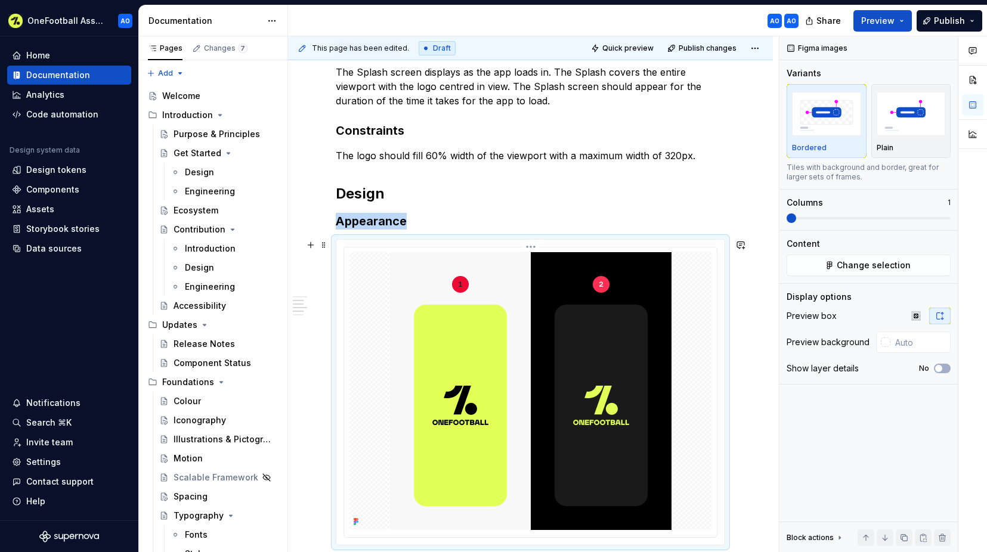
click at [532, 249] on html "OneFootball Assist AO Home Documentation Analytics Code automation Design syste…" at bounding box center [493, 276] width 987 height 552
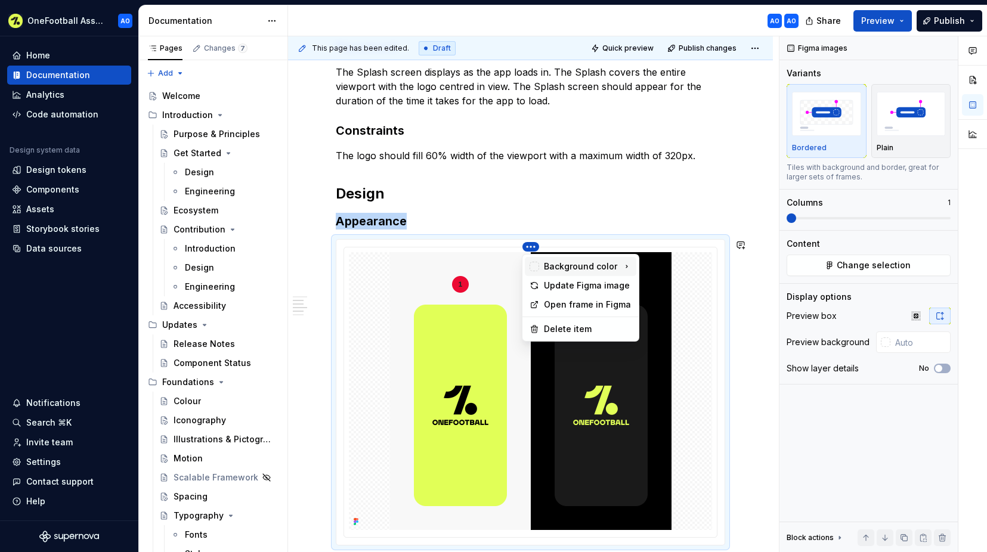
click at [562, 259] on div "Background color" at bounding box center [581, 266] width 112 height 19
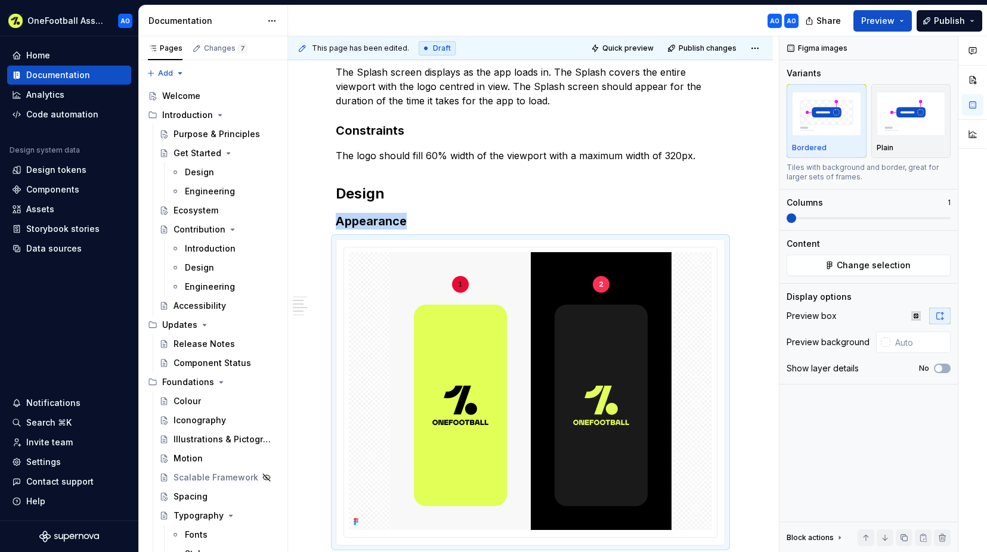
click at [733, 362] on html "OneFootball Assist AO Home Documentation Analytics Code automation Design syste…" at bounding box center [493, 276] width 987 height 552
click at [782, 318] on div "Figma images Variants Bordered Plain Tiles with background and border, great fo…" at bounding box center [869, 294] width 178 height 517
click at [514, 248] on div at bounding box center [530, 393] width 373 height 290
click at [532, 243] on div at bounding box center [530, 392] width 388 height 305
click at [530, 246] on html "OneFootball Assist AO Home Documentation Analytics Code automation Design syste…" at bounding box center [493, 276] width 987 height 552
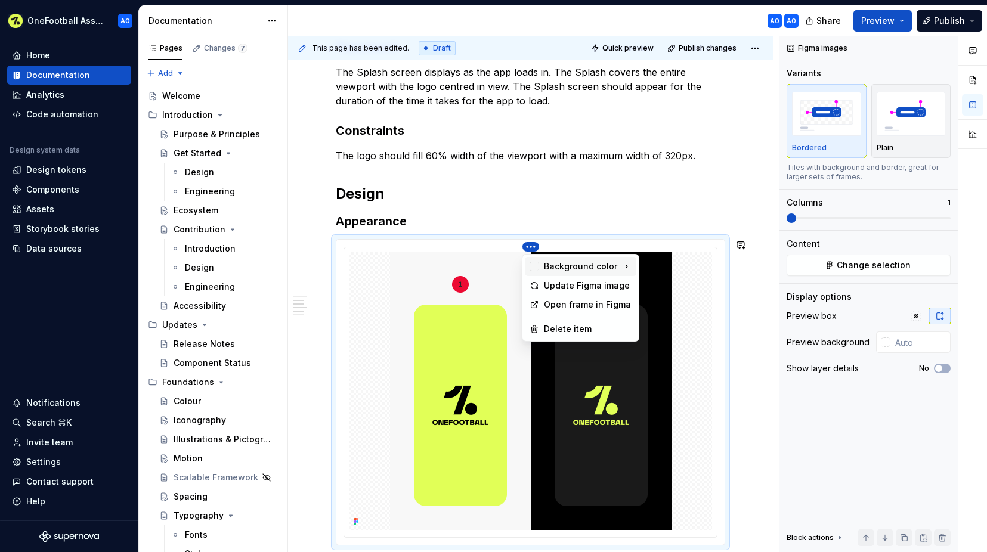
click at [554, 266] on div "Background color" at bounding box center [580, 267] width 73 height 12
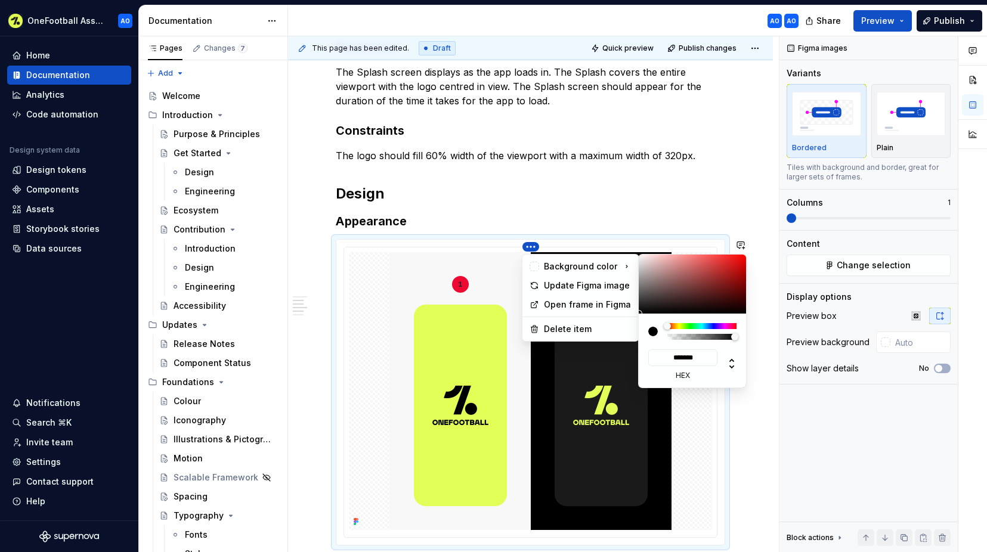
click at [678, 362] on html "OneFootball Assist AO Home Documentation Analytics Code automation Design syste…" at bounding box center [493, 276] width 987 height 552
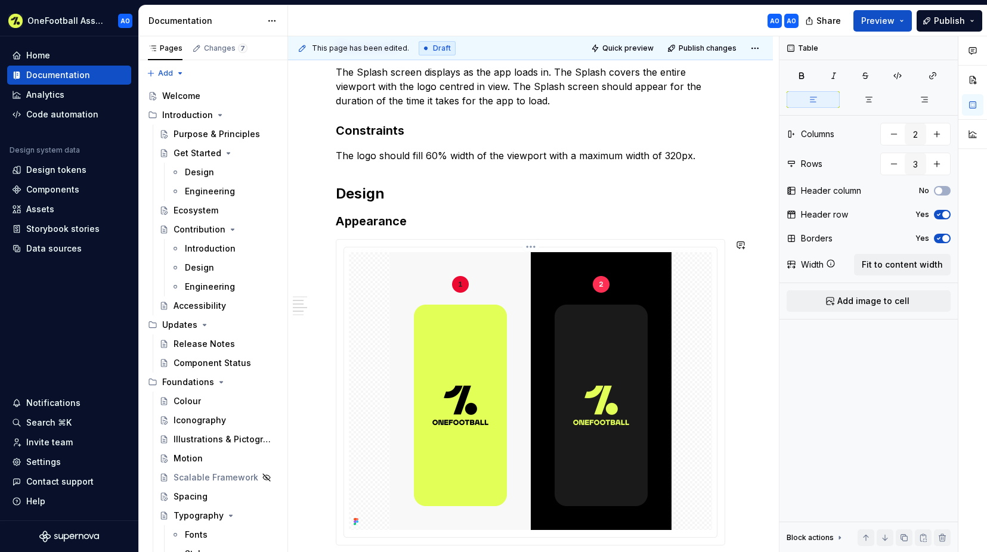
click at [678, 362] on div at bounding box center [530, 391] width 363 height 278
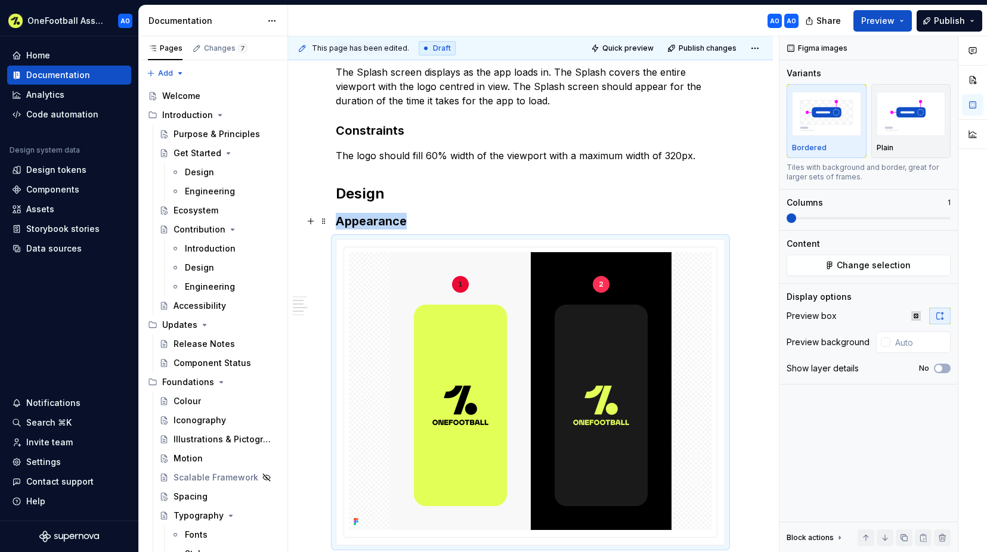
click at [741, 183] on div "**********" at bounding box center [530, 317] width 485 height 1530
click at [762, 353] on div "**********" at bounding box center [530, 317] width 485 height 1530
click at [637, 371] on img at bounding box center [531, 391] width 282 height 278
click at [730, 353] on div "**********" at bounding box center [530, 317] width 485 height 1530
drag, startPoint x: 766, startPoint y: 366, endPoint x: 794, endPoint y: 376, distance: 29.3
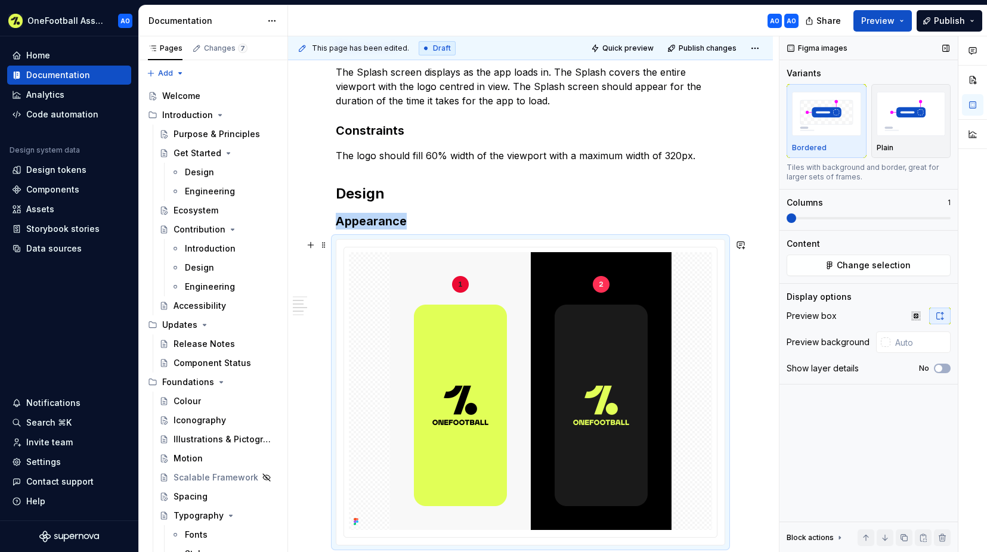
click at [766, 366] on div "**********" at bounding box center [530, 317] width 485 height 1530
click at [896, 487] on div "Figma images Variants Bordered Plain Tiles with background and border, great fo…" at bounding box center [869, 294] width 178 height 517
click at [904, 117] on img "button" at bounding box center [911, 114] width 69 height 44
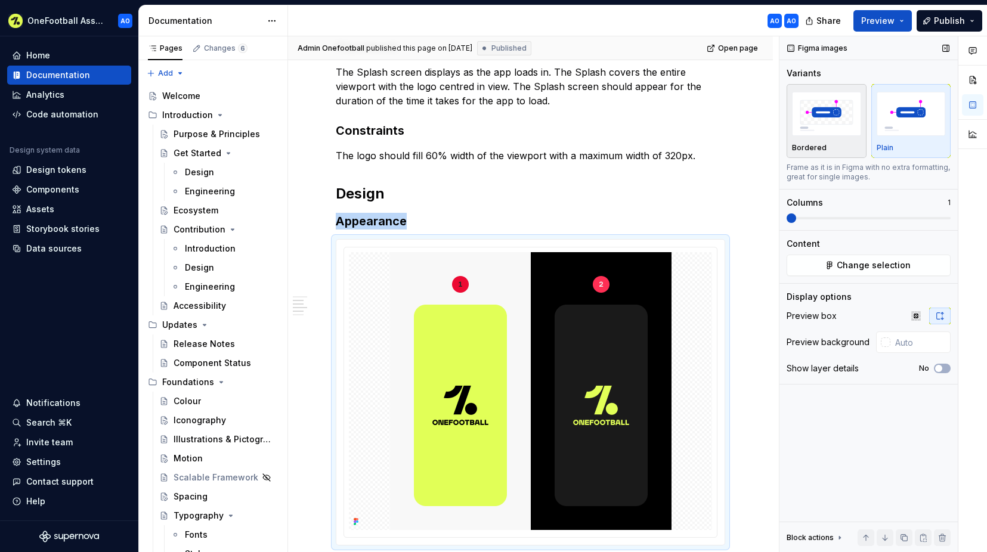
click at [841, 116] on img "button" at bounding box center [826, 114] width 69 height 44
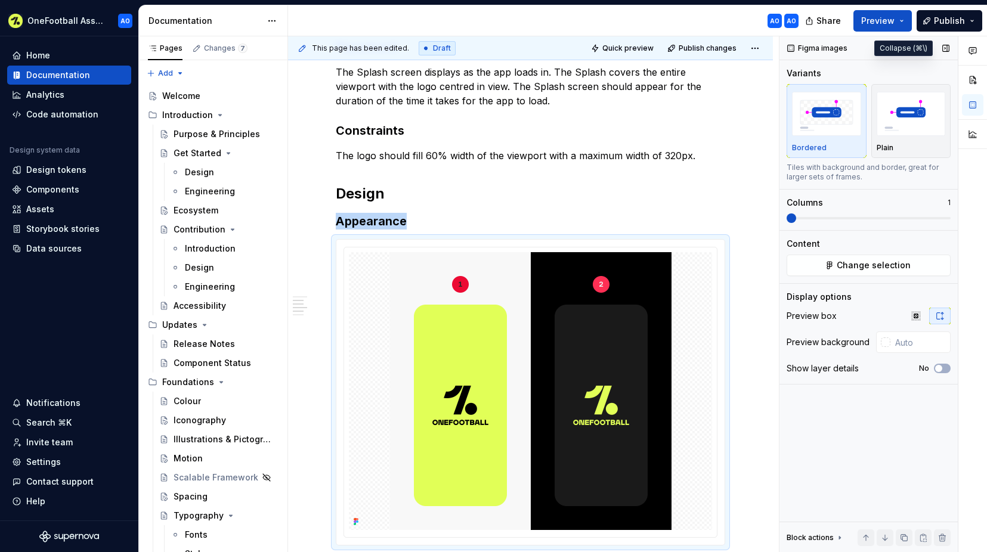
click at [948, 44] on button "button" at bounding box center [946, 48] width 17 height 17
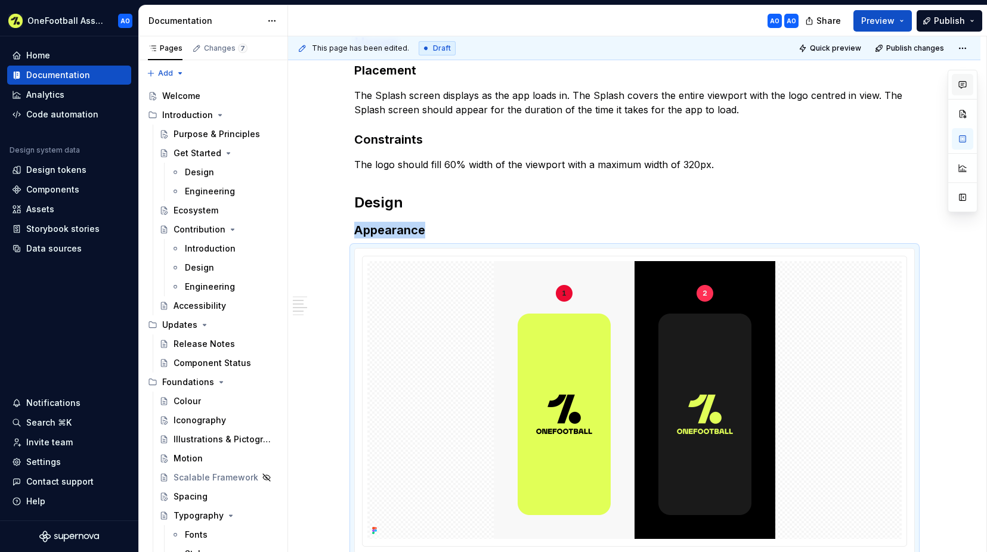
scroll to position [711, 0]
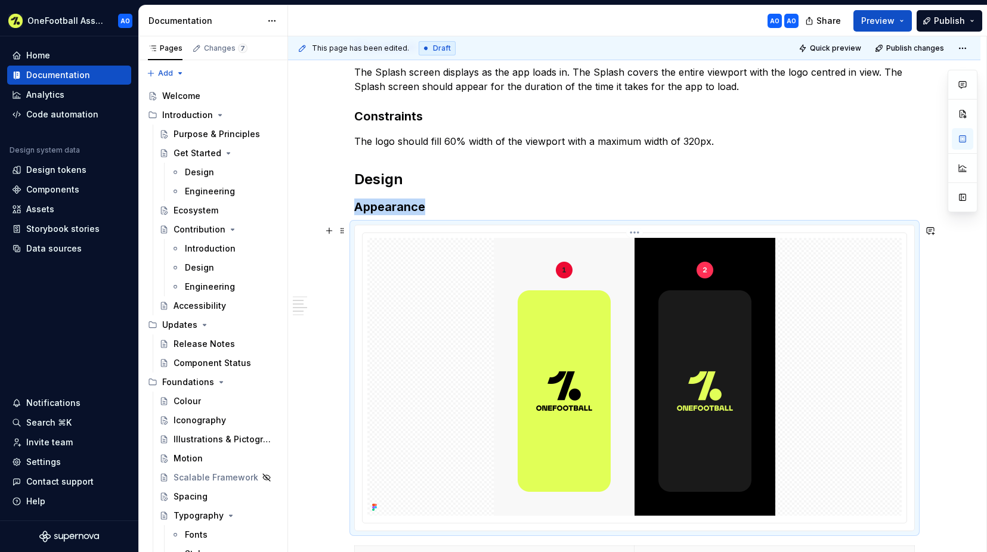
click at [666, 302] on img at bounding box center [635, 377] width 282 height 278
click at [635, 233] on html "OneFootball Assist AO Home Documentation Analytics Code automation Design syste…" at bounding box center [493, 276] width 987 height 552
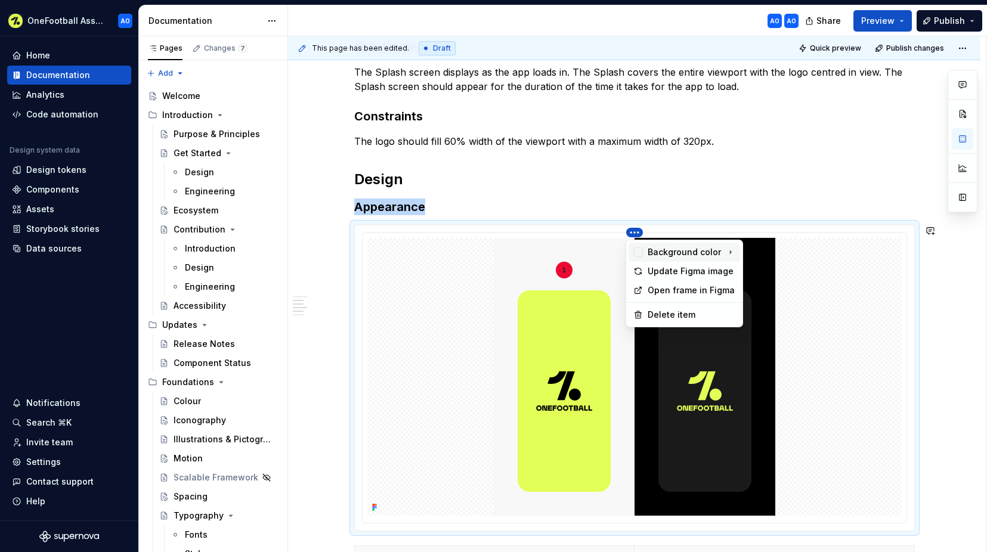
click at [676, 246] on div "Background color" at bounding box center [684, 252] width 73 height 12
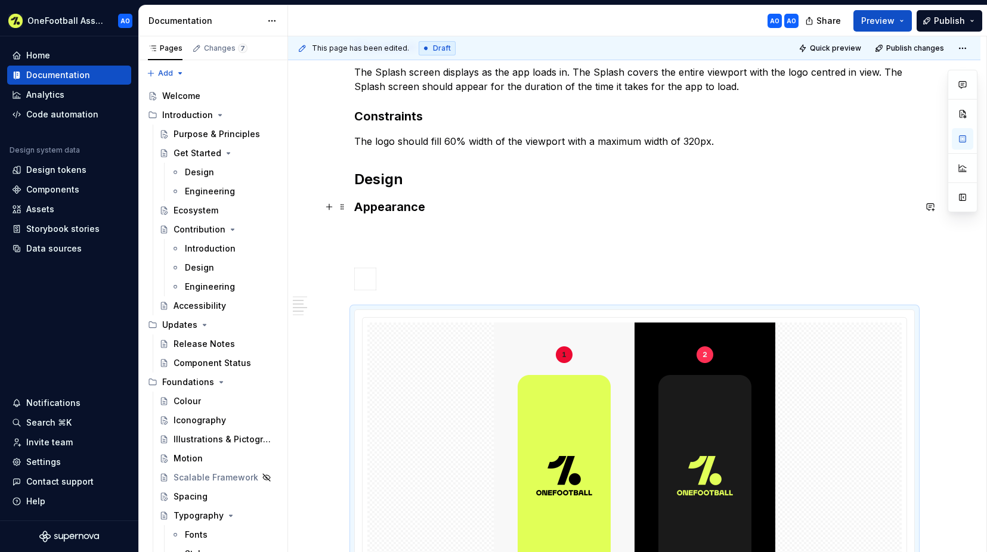
click at [615, 210] on h3 "Appearance" at bounding box center [634, 207] width 561 height 17
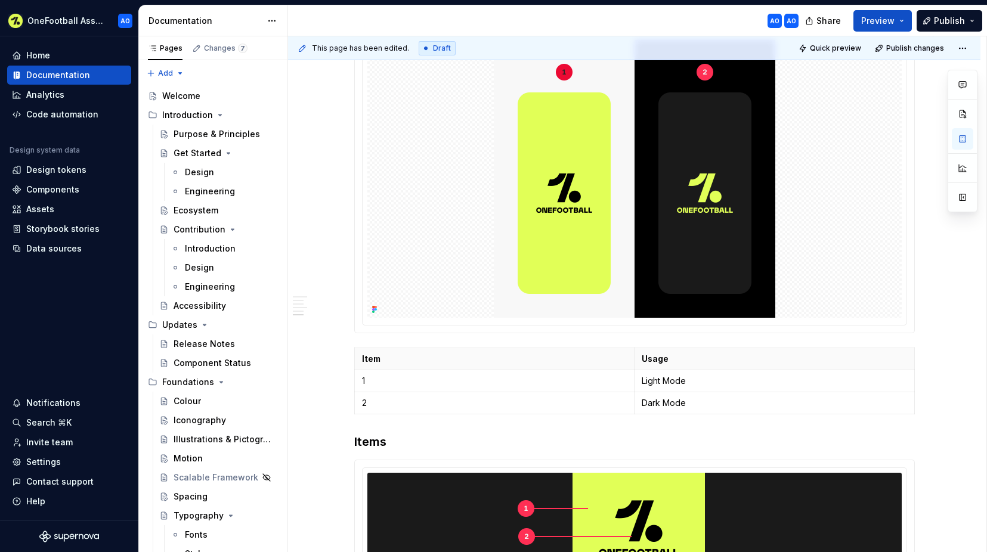
scroll to position [1106, 0]
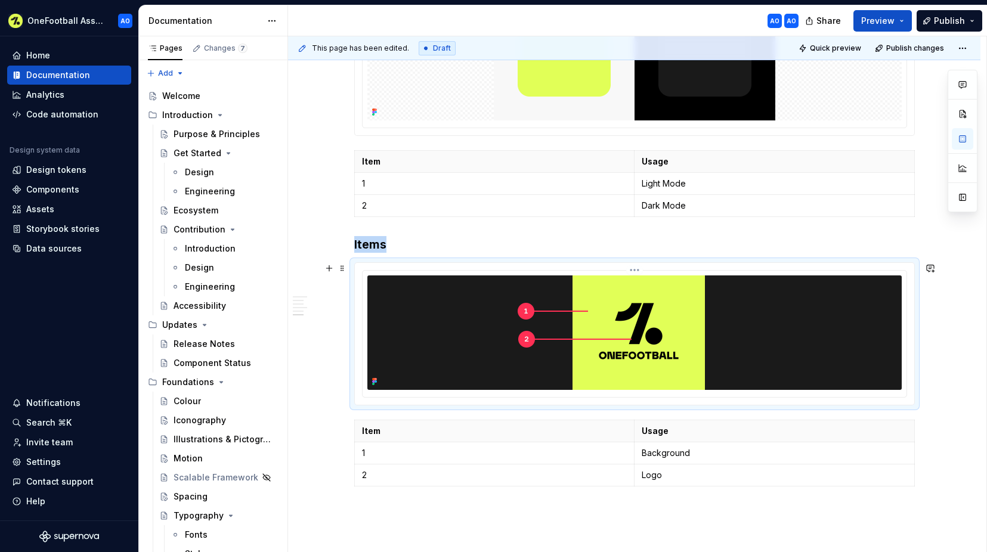
click at [652, 293] on img at bounding box center [634, 333] width 281 height 115
click at [636, 266] on div at bounding box center [635, 334] width 560 height 142
click at [635, 276] on img at bounding box center [634, 333] width 281 height 115
click at [634, 273] on html "OneFootball Assist AO Home Documentation Analytics Code automation Design syste…" at bounding box center [493, 276] width 987 height 552
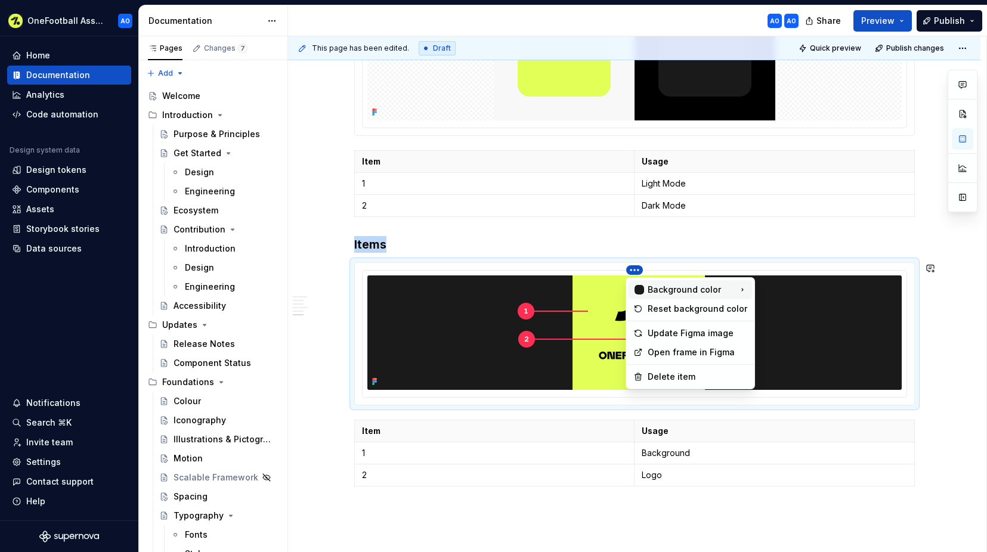
click at [647, 284] on div "Background color" at bounding box center [691, 289] width 124 height 19
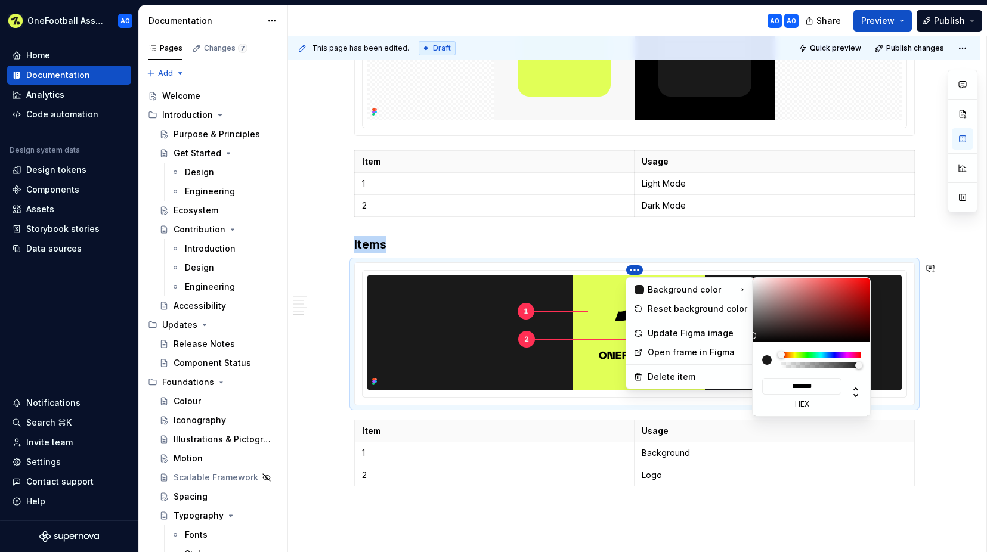
click at [816, 384] on html "OneFootball Assist AO Home Documentation Analytics Code automation Design syste…" at bounding box center [493, 276] width 987 height 552
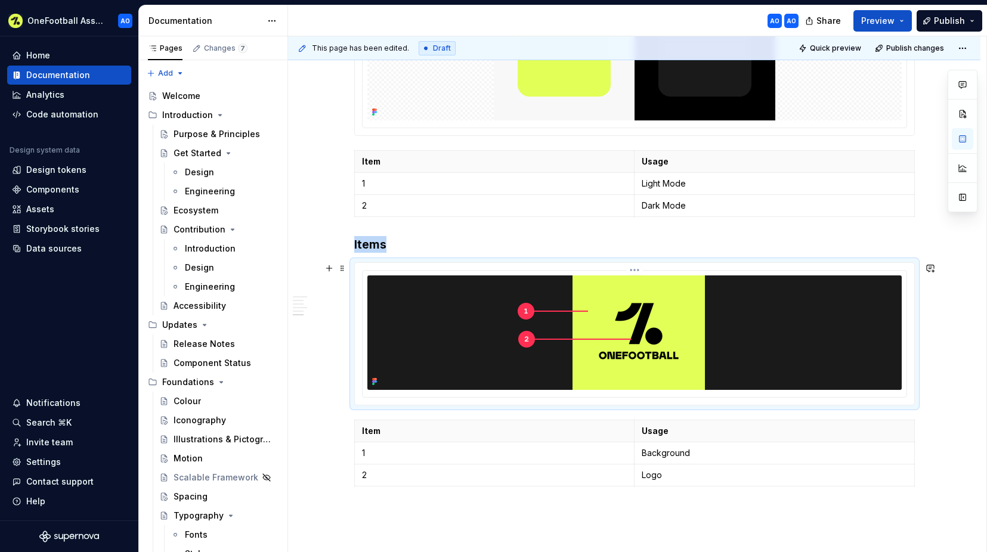
click at [637, 268] on html "OneFootball Assist AO Home Documentation Analytics Code automation Design syste…" at bounding box center [493, 276] width 987 height 552
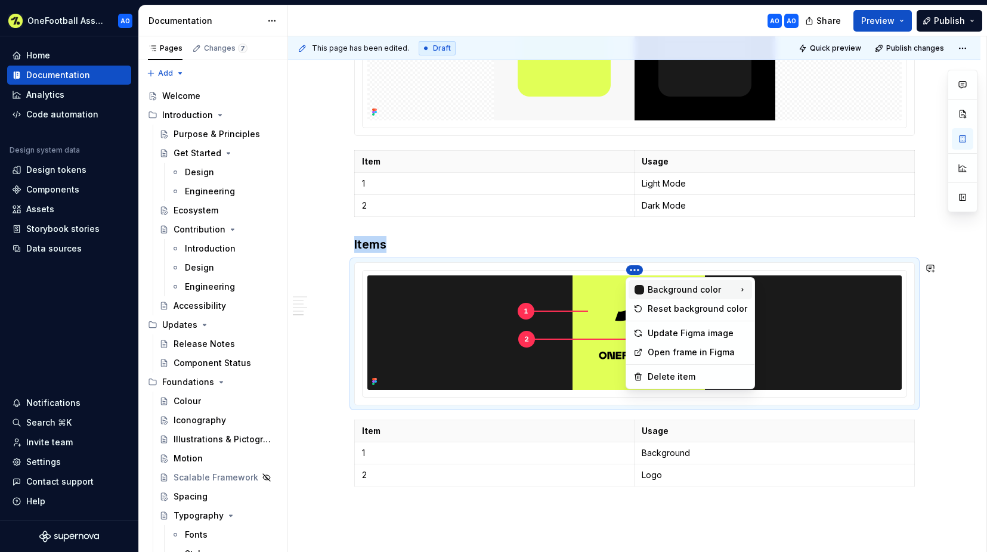
click at [680, 288] on div "Background color" at bounding box center [690, 290] width 85 height 12
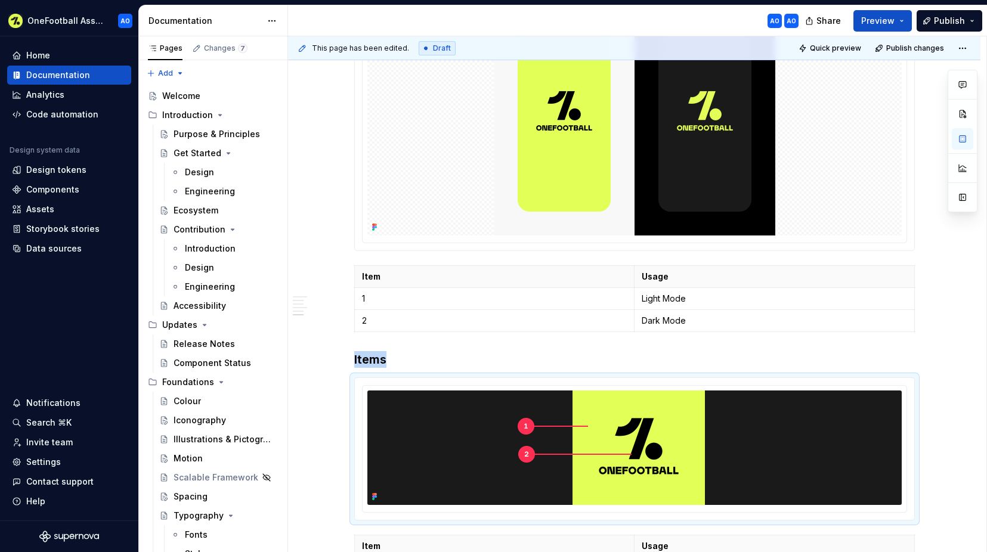
scroll to position [756, 0]
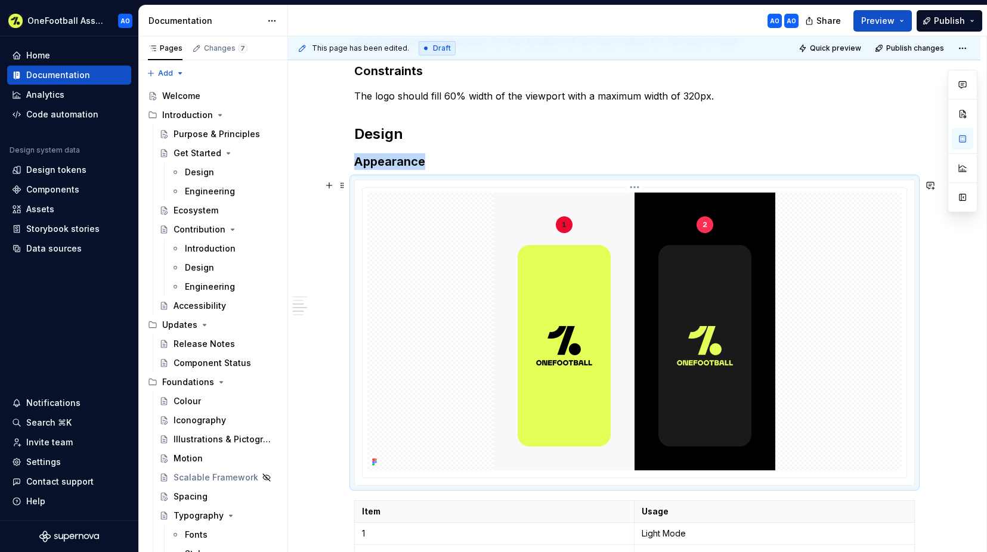
click at [614, 200] on img at bounding box center [635, 332] width 282 height 278
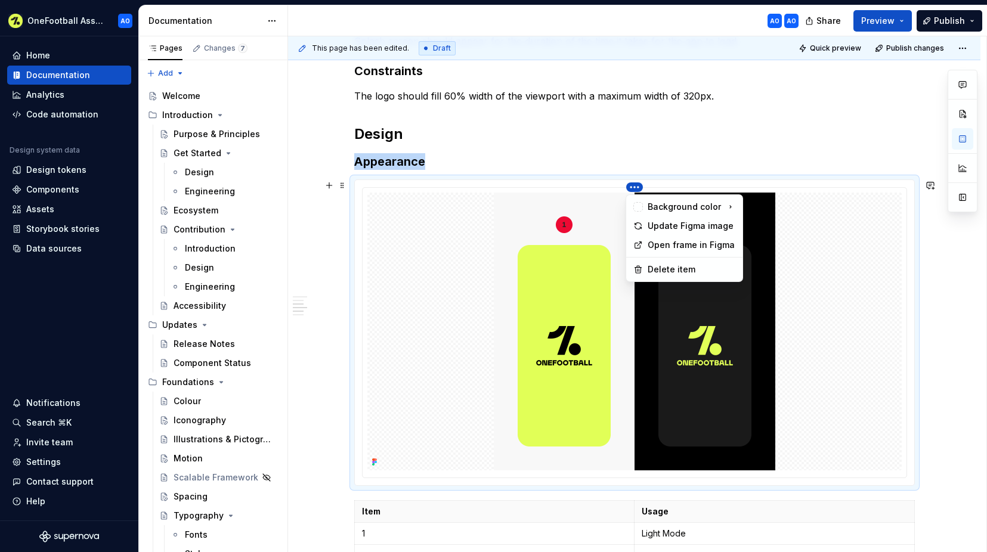
click at [636, 186] on html "OneFootball Assist AO Home Documentation Analytics Code automation Design syste…" at bounding box center [493, 276] width 987 height 552
click at [686, 209] on div "Background color" at bounding box center [684, 207] width 73 height 12
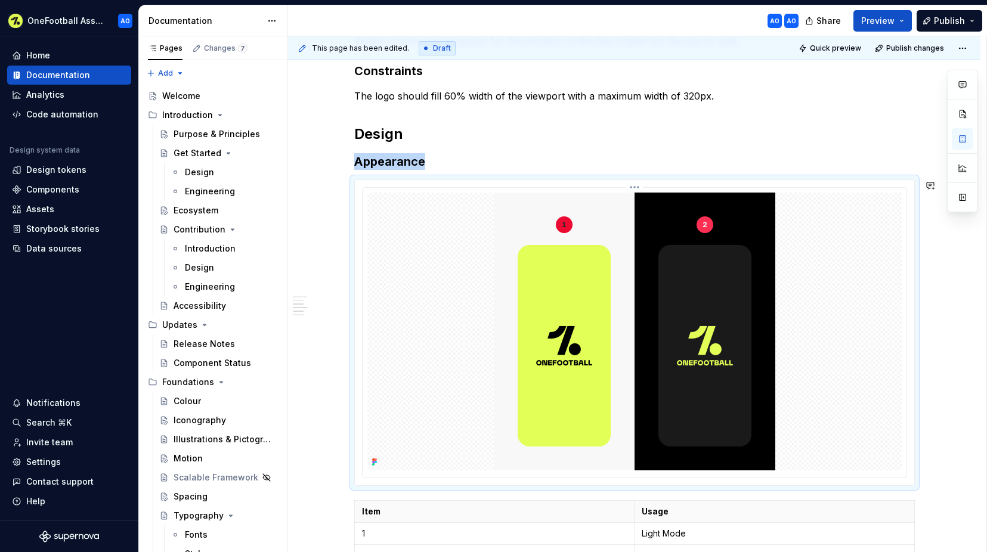
click at [791, 316] on html "OneFootball Assist AO Home Documentation Analytics Code automation Design syste…" at bounding box center [493, 276] width 987 height 552
click at [962, 50] on html "OneFootball Assist AO Home Documentation Analytics Code automation Design syste…" at bounding box center [493, 276] width 987 height 552
click at [963, 48] on html "OneFootball Assist AO Home Documentation Analytics Code automation Design syste…" at bounding box center [493, 276] width 987 height 552
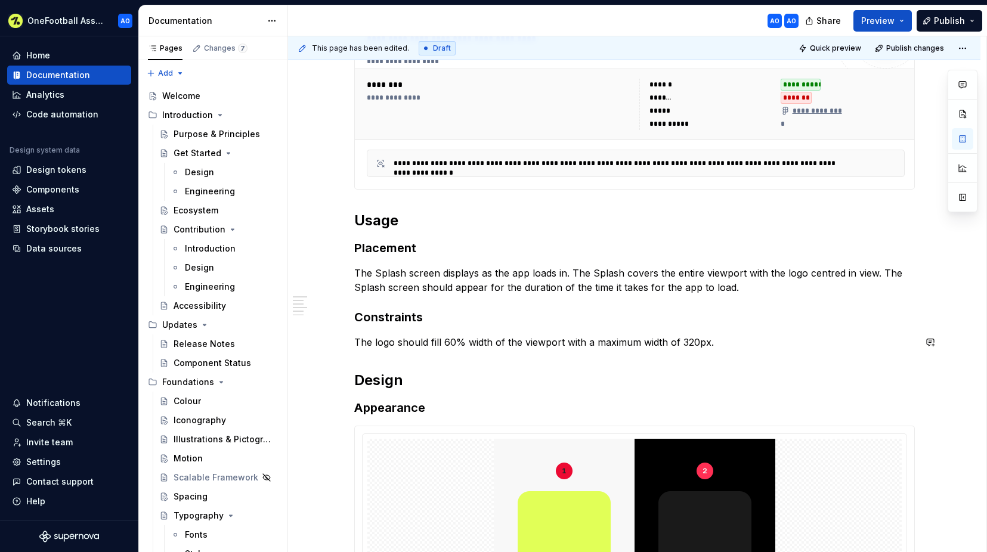
click at [696, 356] on div "**********" at bounding box center [634, 405] width 561 height 1365
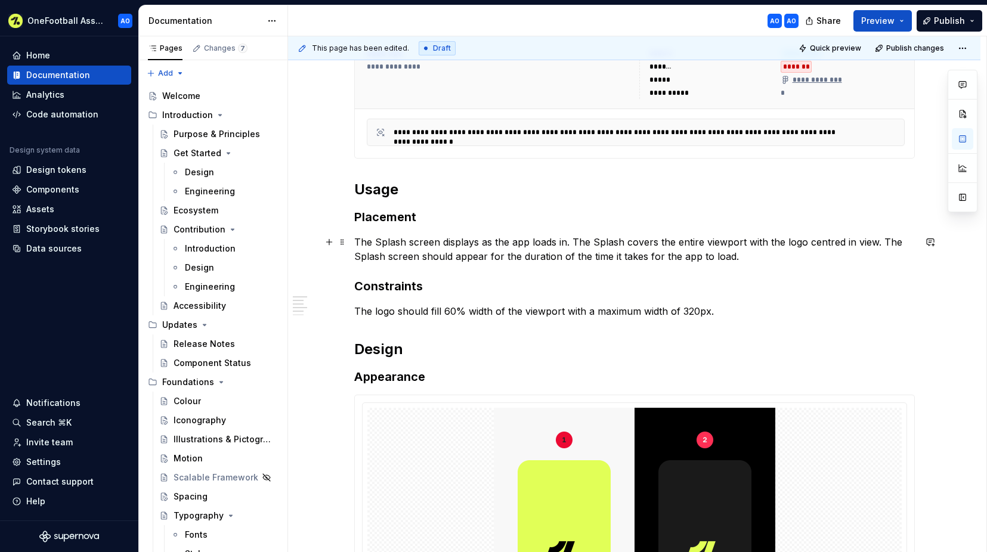
scroll to position [867, 0]
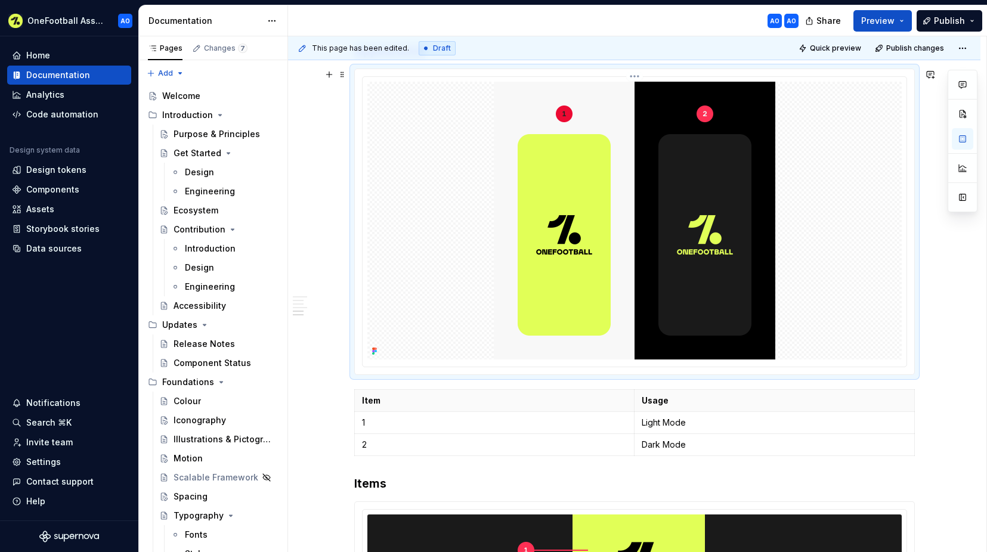
click at [631, 246] on img at bounding box center [635, 221] width 282 height 278
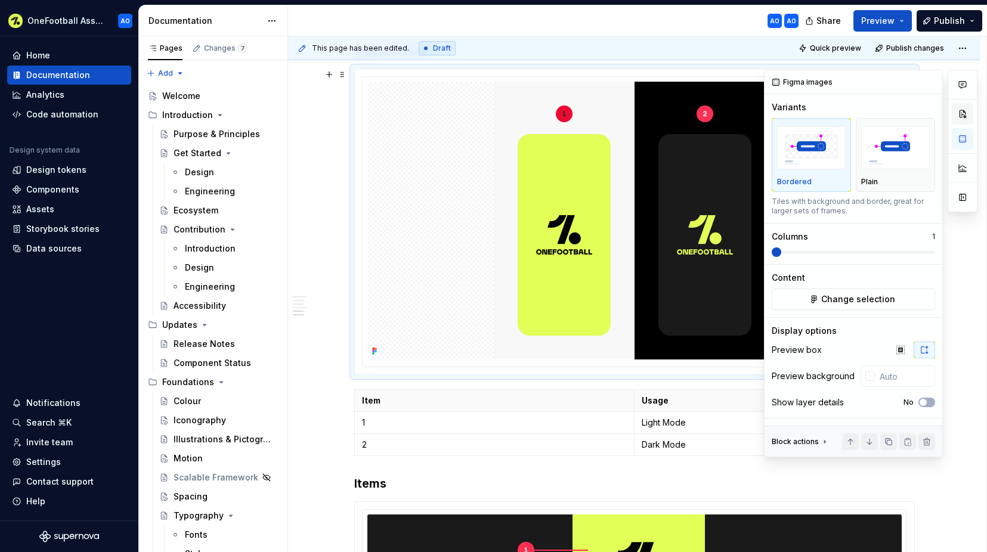
click at [964, 115] on button "button" at bounding box center [962, 113] width 21 height 21
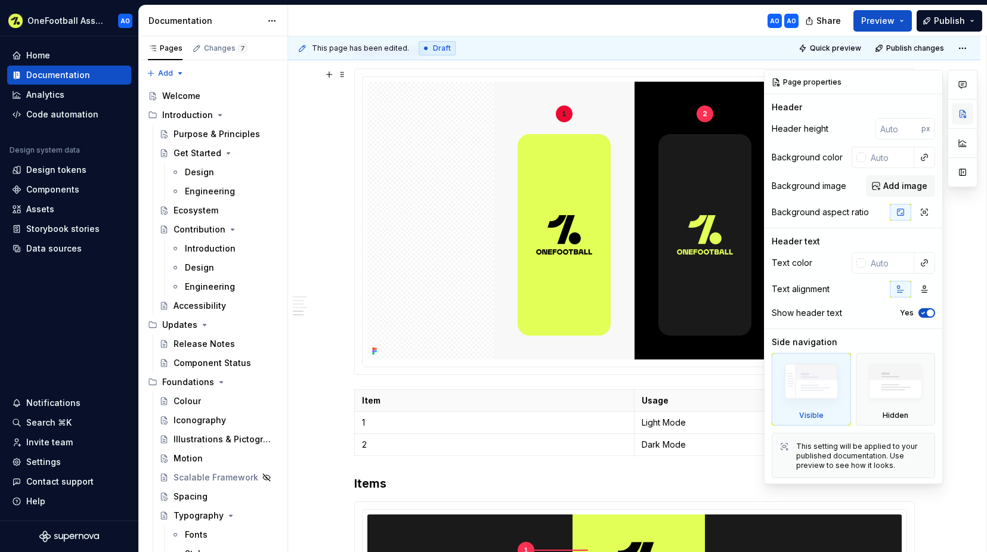
type textarea "*"
click at [879, 160] on input "text" at bounding box center [890, 157] width 48 height 21
type input "1a1a1a"
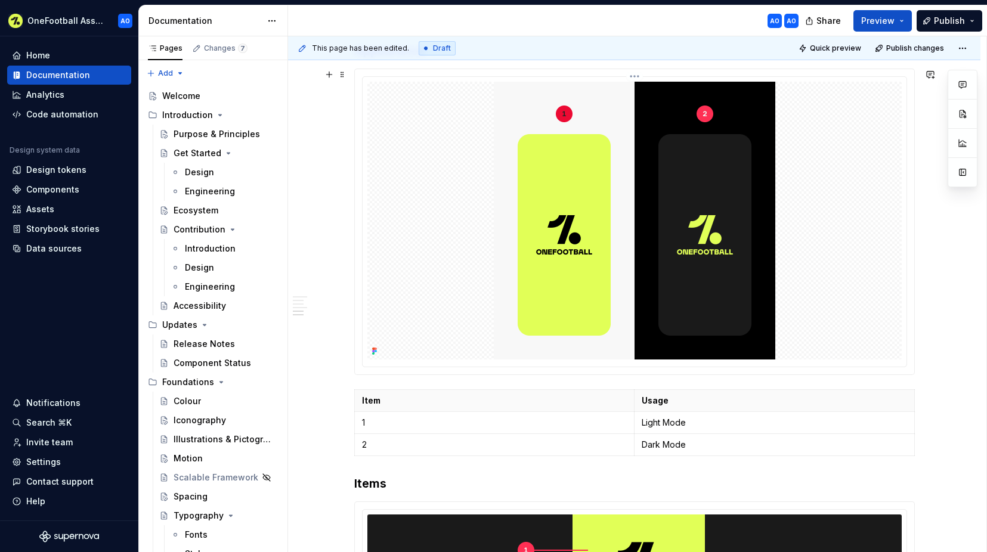
click at [752, 171] on img at bounding box center [635, 221] width 282 height 278
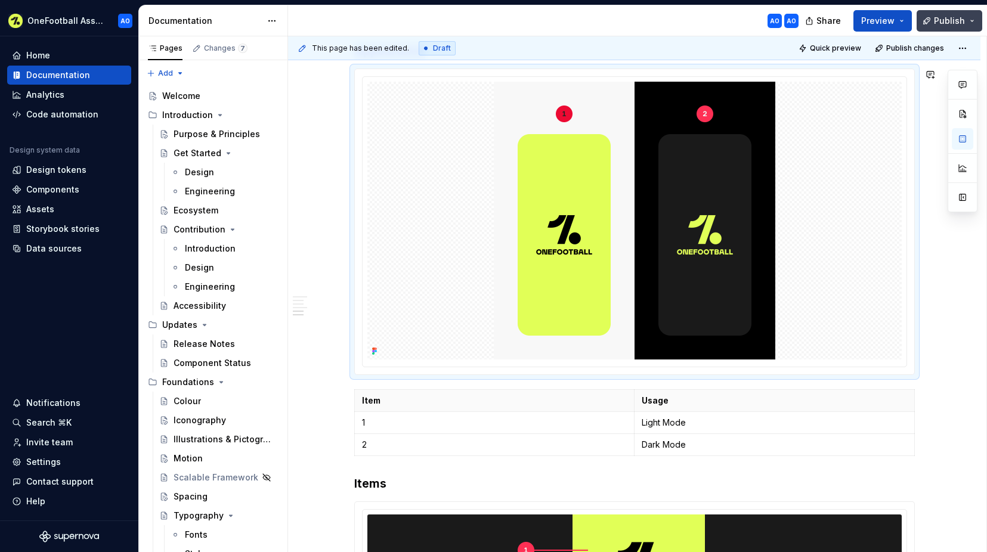
click at [950, 18] on span "Publish" at bounding box center [949, 21] width 31 height 12
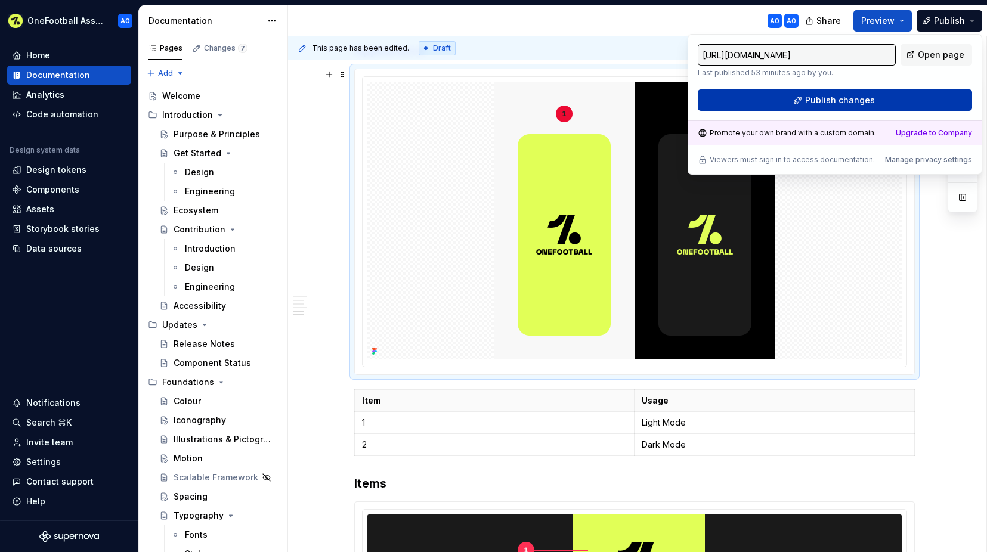
click at [827, 91] on button "Publish changes" at bounding box center [835, 99] width 274 height 21
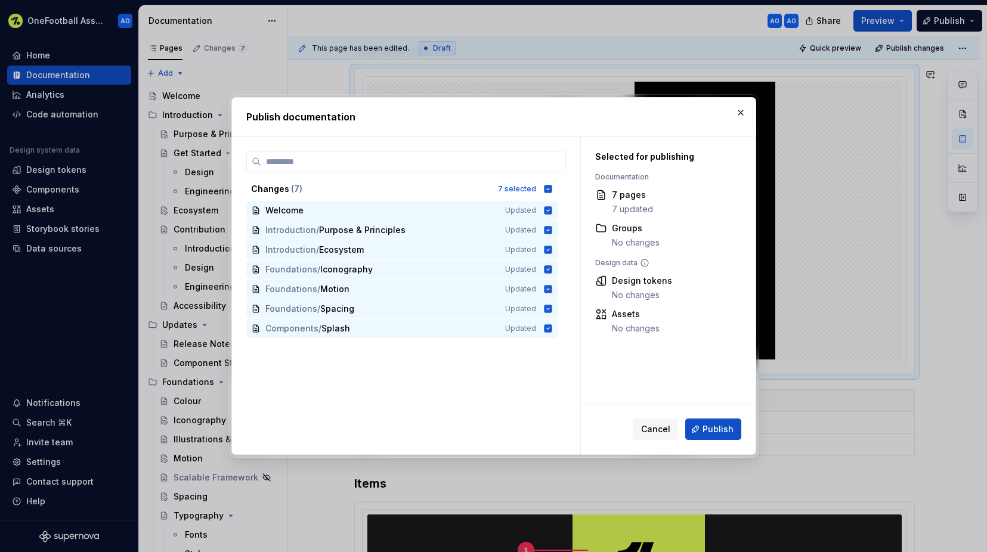
click at [720, 436] on button "Publish" at bounding box center [714, 429] width 56 height 21
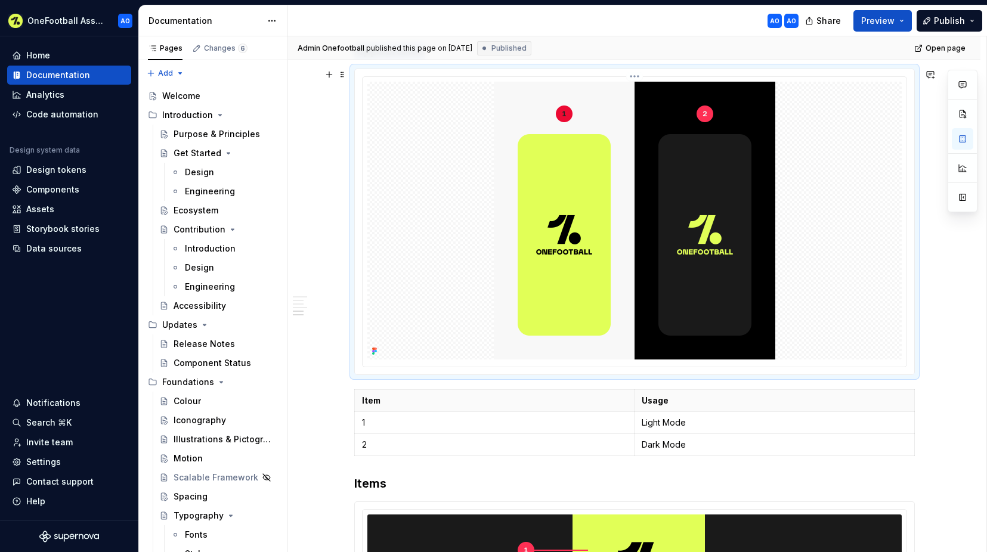
click at [440, 215] on div at bounding box center [635, 221] width 535 height 278
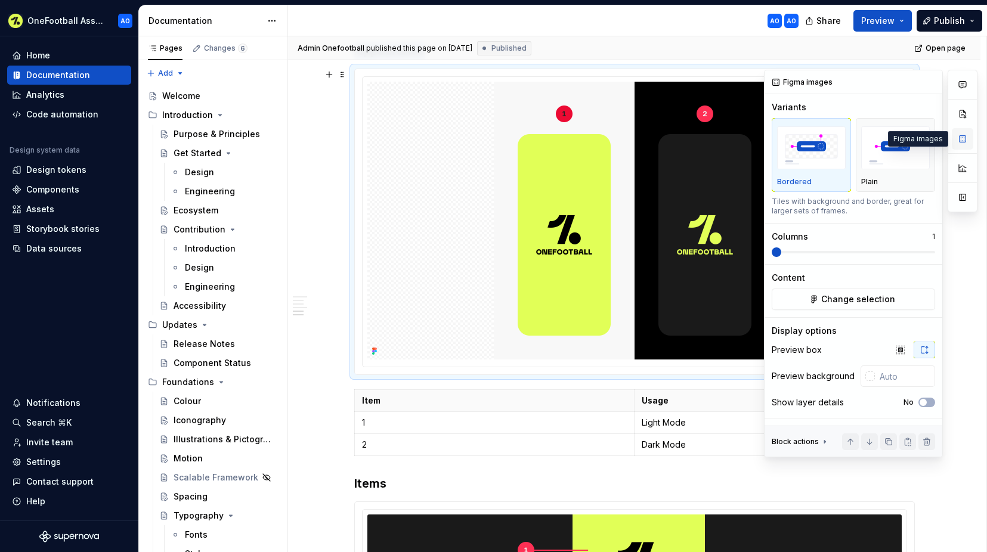
click at [965, 138] on button "button" at bounding box center [962, 138] width 21 height 21
click at [961, 199] on button "button" at bounding box center [962, 197] width 21 height 21
type textarea "*"
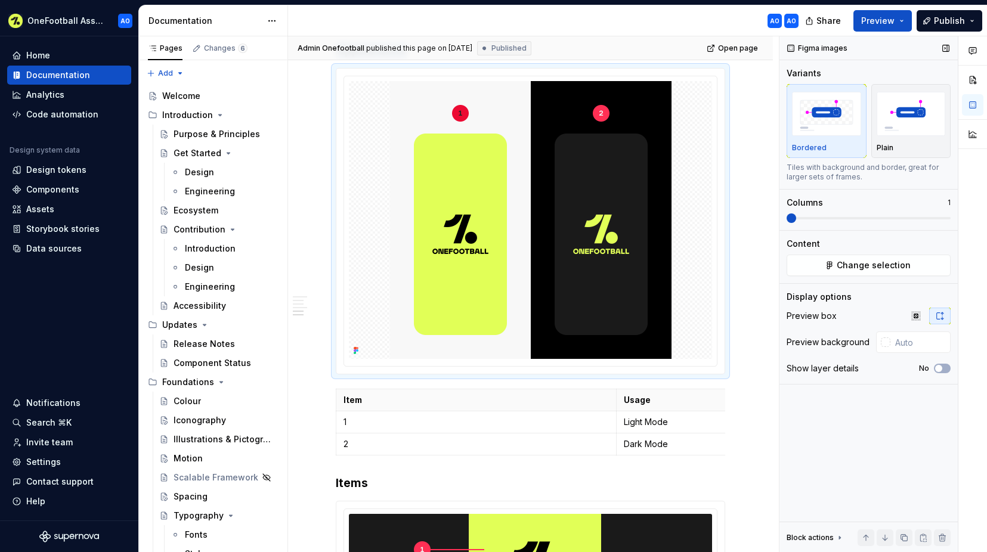
scroll to position [823, 0]
click at [909, 342] on input "text" at bounding box center [921, 342] width 60 height 21
type input "1a1"
type textarea "*"
type input "#1A1A1A"
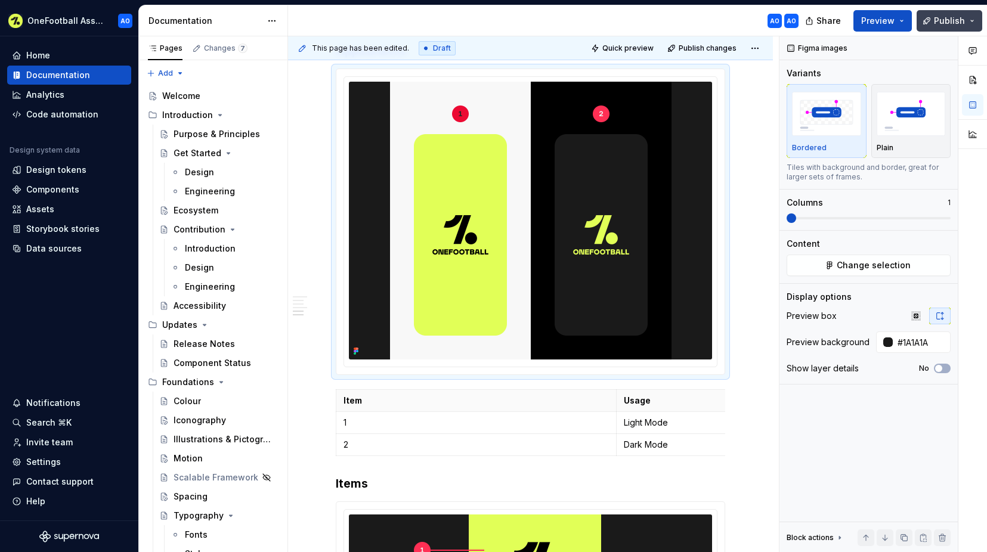
click at [950, 24] on span "Publish" at bounding box center [949, 21] width 31 height 12
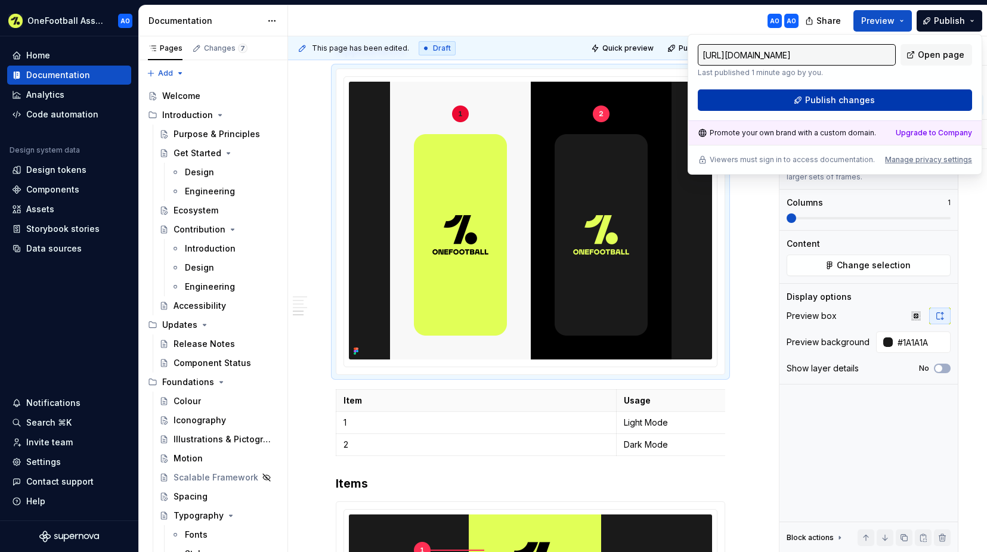
click at [825, 100] on span "Publish changes" at bounding box center [840, 100] width 70 height 12
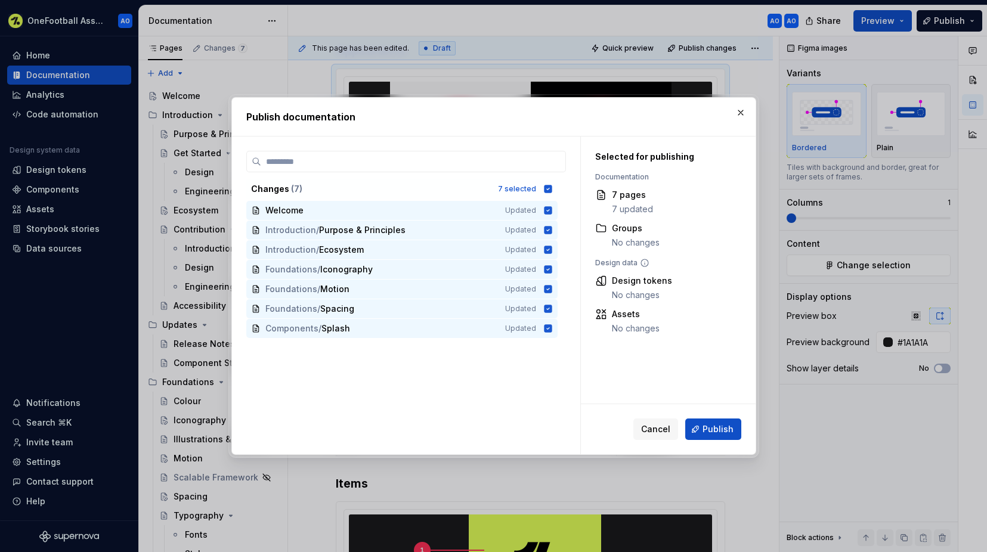
click at [723, 428] on span "Publish" at bounding box center [718, 430] width 31 height 12
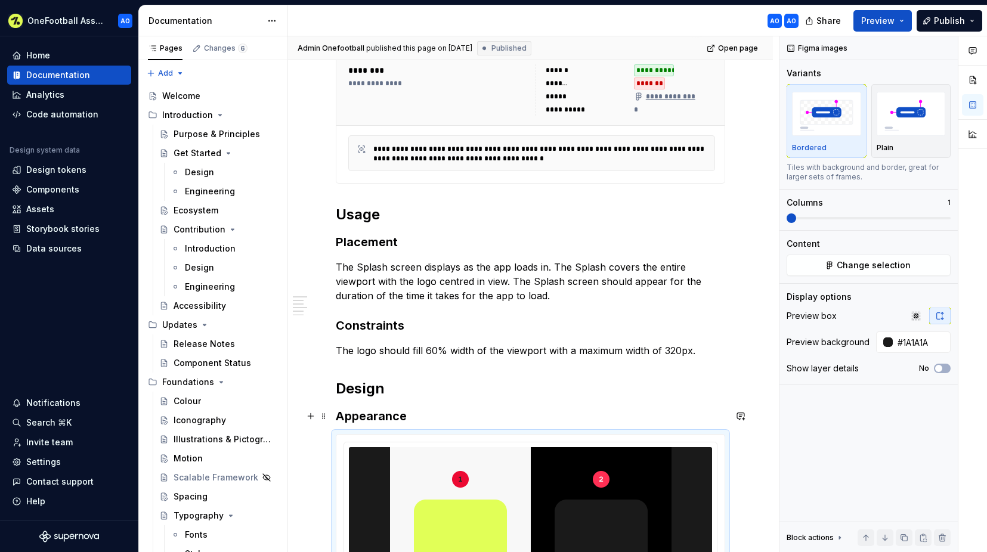
scroll to position [0, 0]
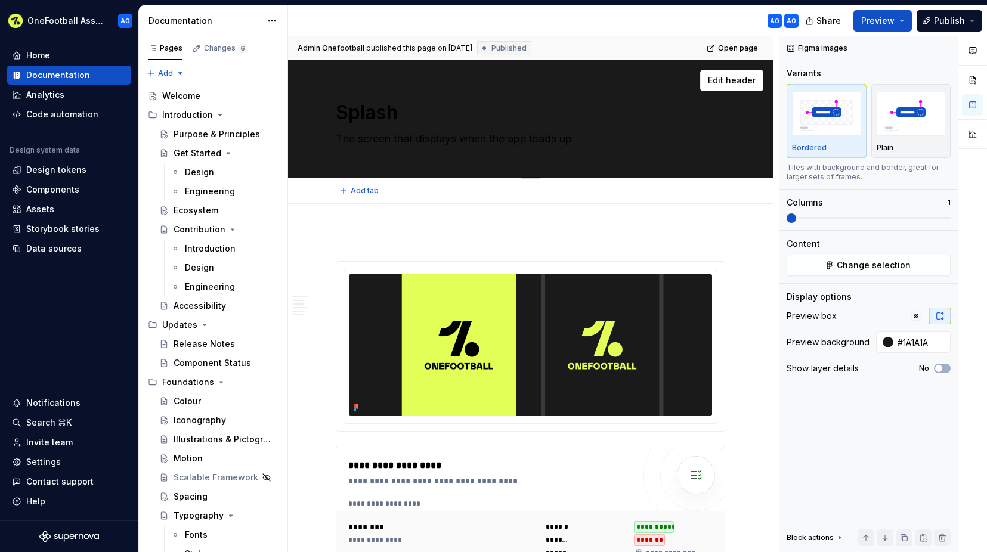
click at [393, 114] on textarea "Splash" at bounding box center [529, 112] width 390 height 29
click at [631, 118] on textarea "Splash" at bounding box center [529, 112] width 390 height 29
click at [977, 84] on button "button" at bounding box center [972, 79] width 21 height 21
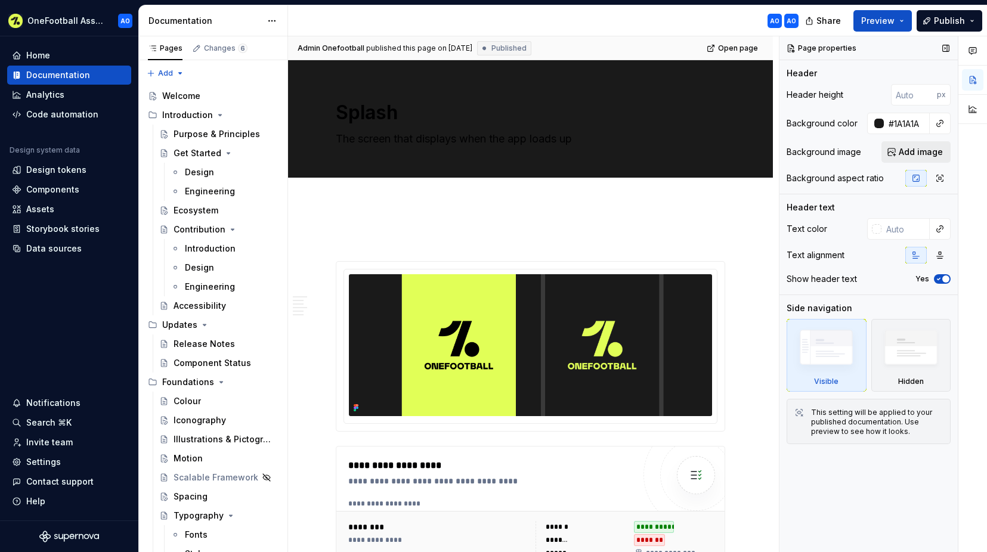
type textarea "*"
click at [915, 122] on input "#1A1A1A" at bounding box center [907, 123] width 46 height 21
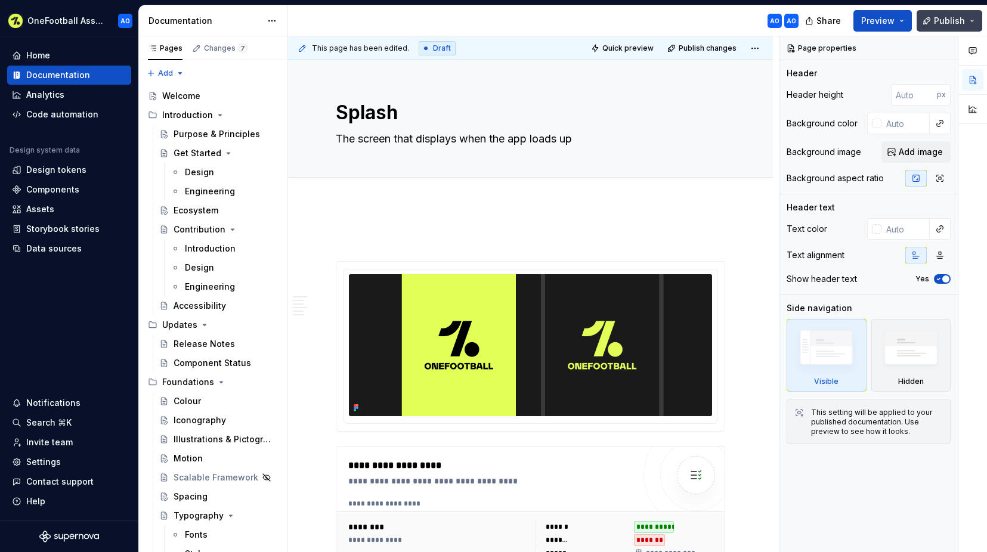
click at [945, 18] on span "Publish" at bounding box center [949, 21] width 31 height 12
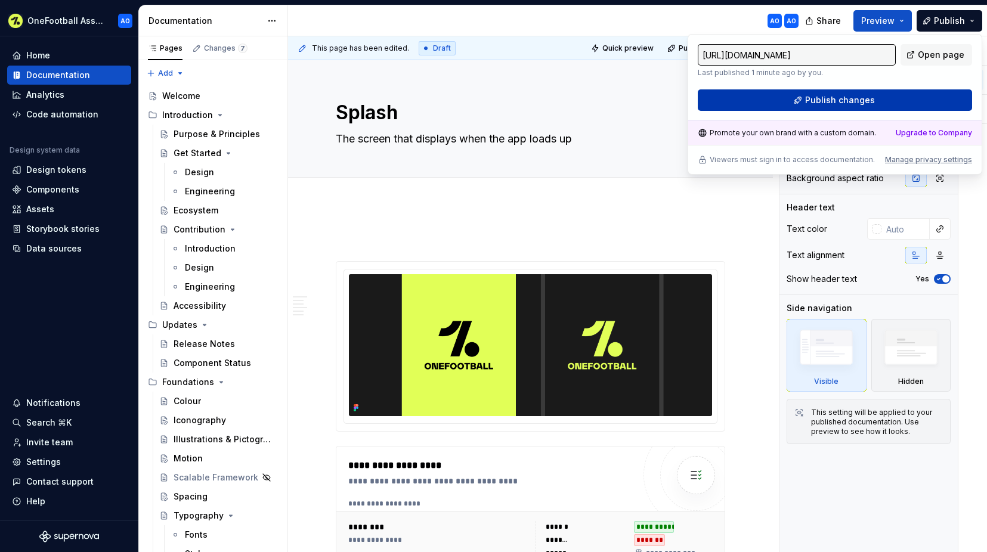
click at [850, 100] on span "Publish changes" at bounding box center [840, 100] width 70 height 12
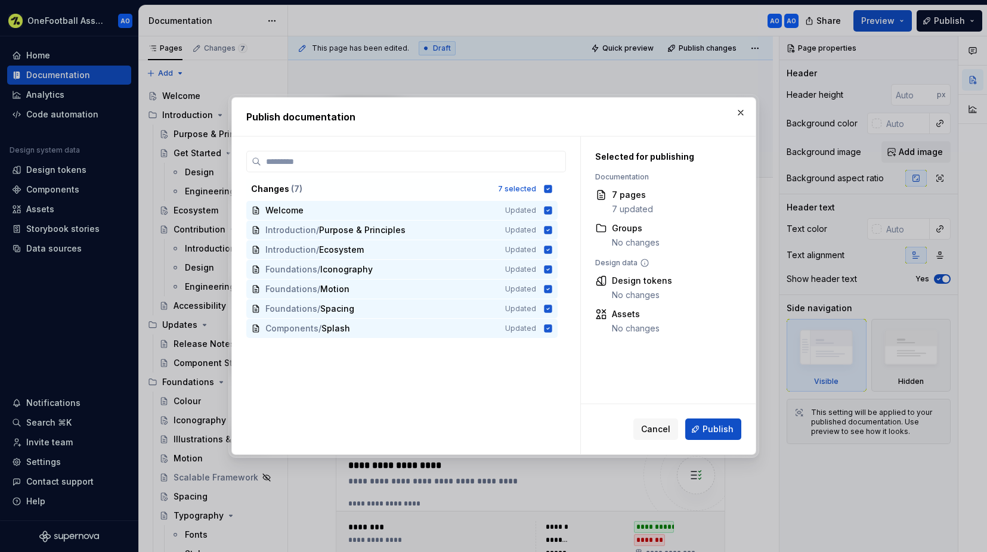
click at [731, 425] on span "Publish" at bounding box center [718, 430] width 31 height 12
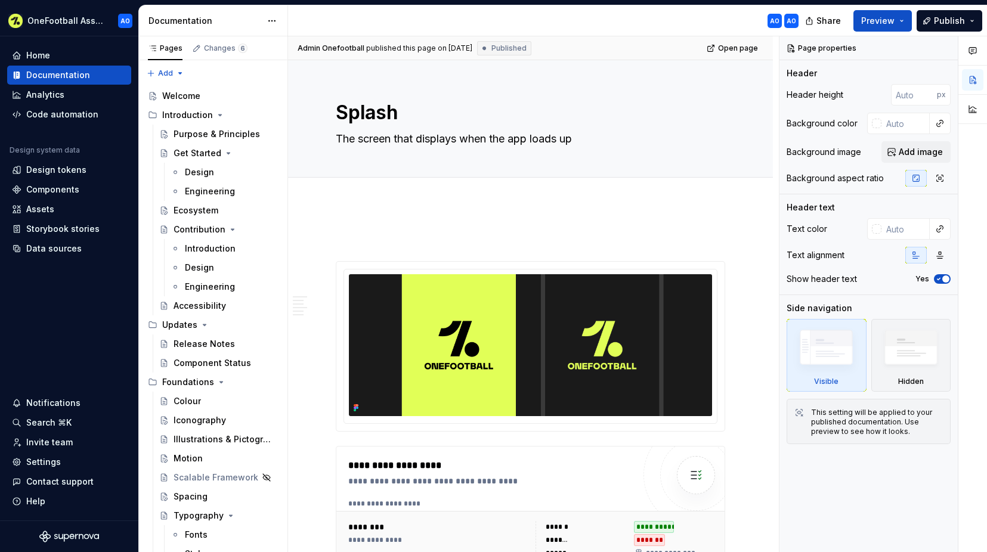
type textarea "*"
